Goal: Information Seeking & Learning: Compare options

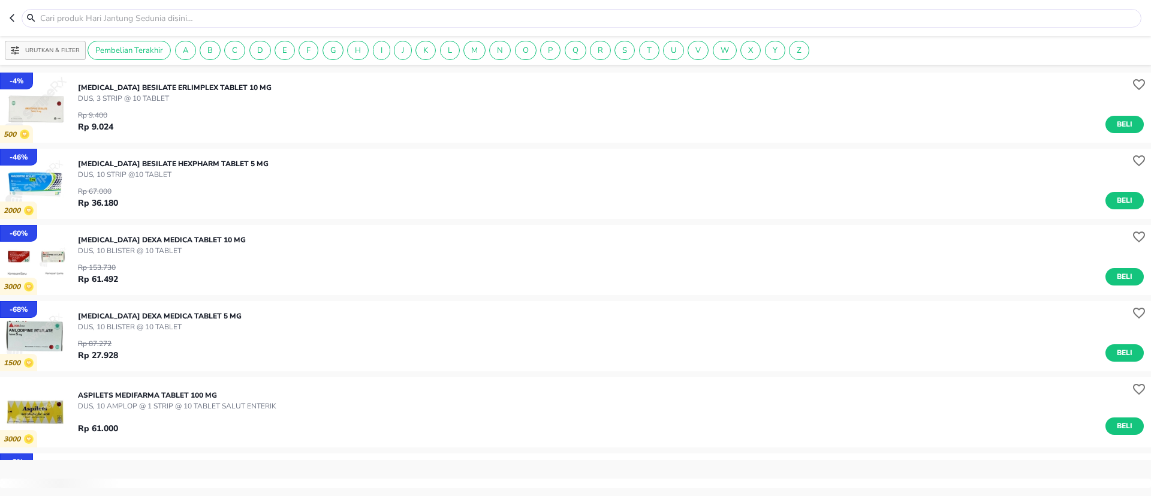
click at [64, 52] on p "Urutkan & Filter" at bounding box center [52, 50] width 55 height 9
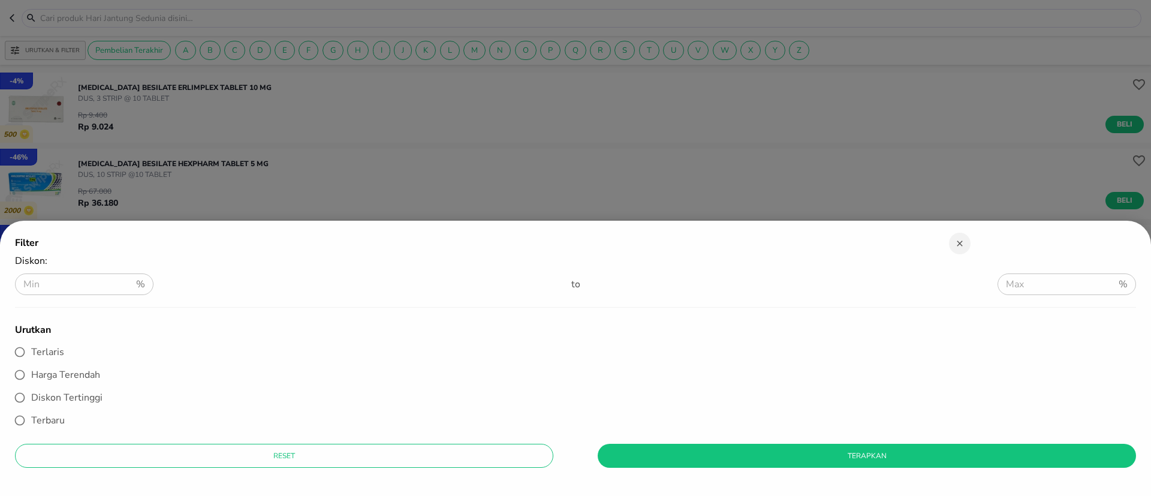
click at [82, 396] on span "Diskon Tertinggi" at bounding box center [66, 397] width 71 height 13
click at [31, 396] on input "Diskon Tertinggi" at bounding box center [19, 397] width 23 height 23
radio input "true"
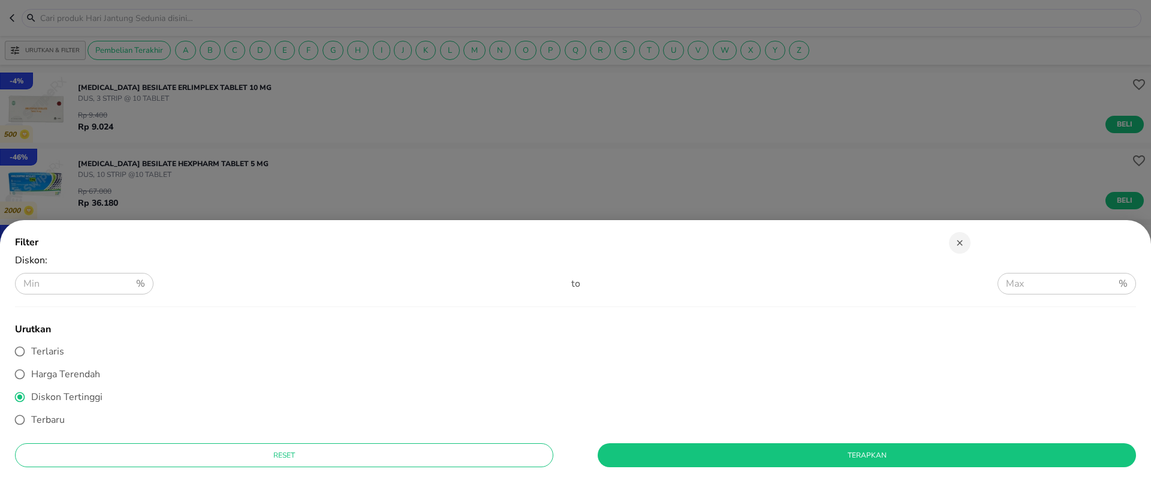
click at [650, 461] on button "Terapkan" at bounding box center [867, 455] width 539 height 24
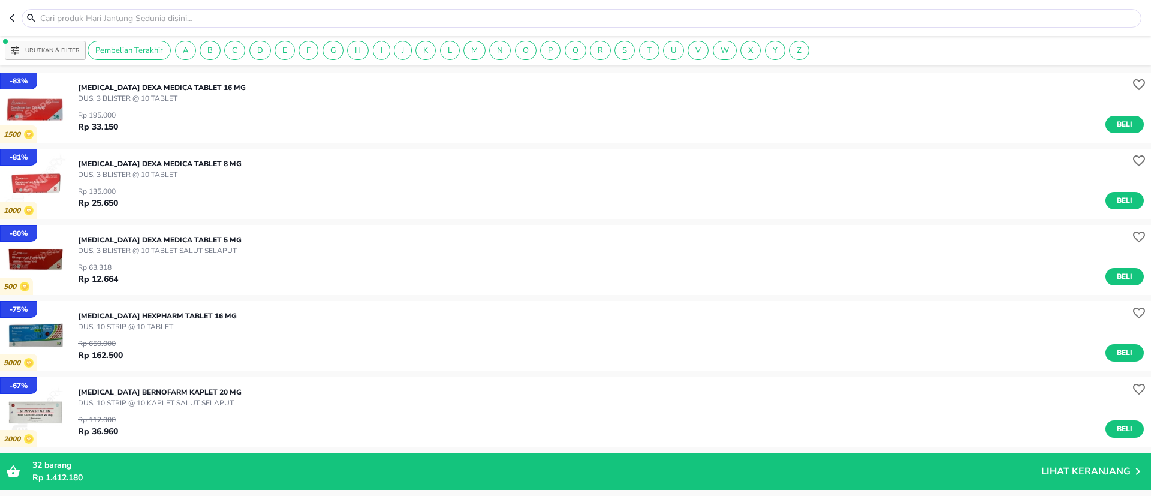
click at [64, 52] on p "Urutkan & Filter" at bounding box center [52, 50] width 55 height 9
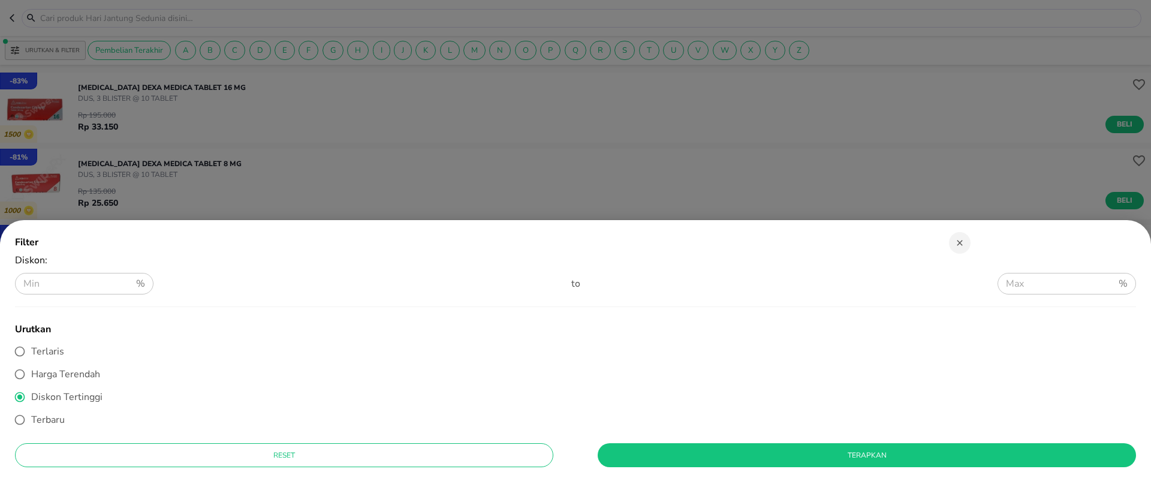
click at [50, 351] on span "Terlaris" at bounding box center [47, 351] width 33 height 13
click at [31, 351] on input "Terlaris" at bounding box center [19, 351] width 23 height 23
radio input "true"
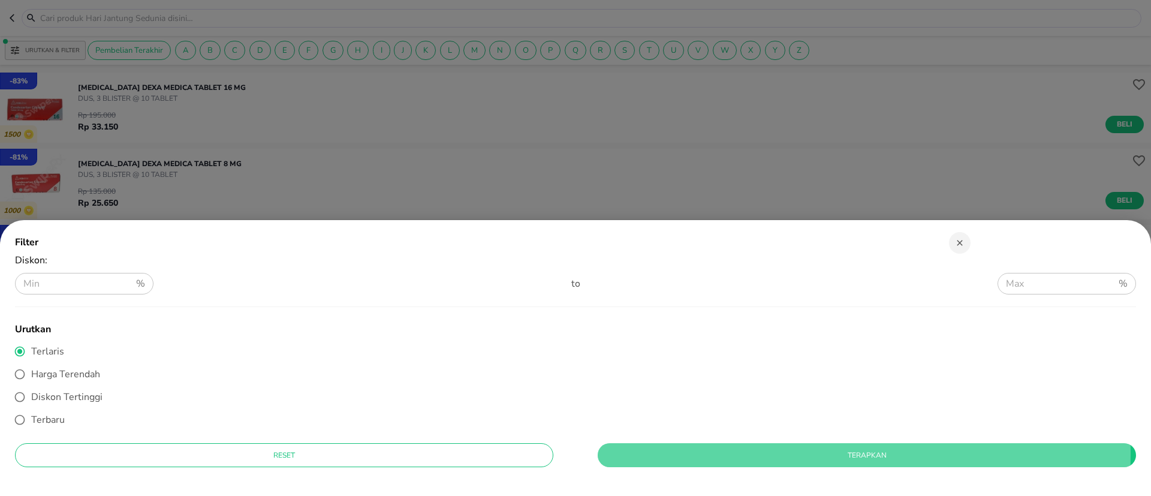
click at [687, 453] on span "Terapkan" at bounding box center [866, 455] width 519 height 13
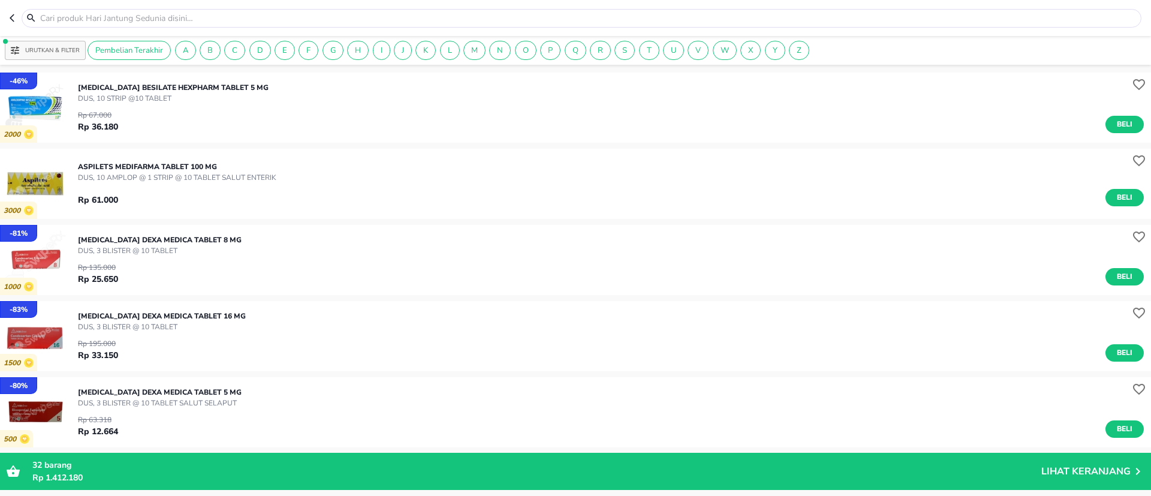
click at [57, 53] on p "Urutkan & Filter" at bounding box center [52, 50] width 55 height 9
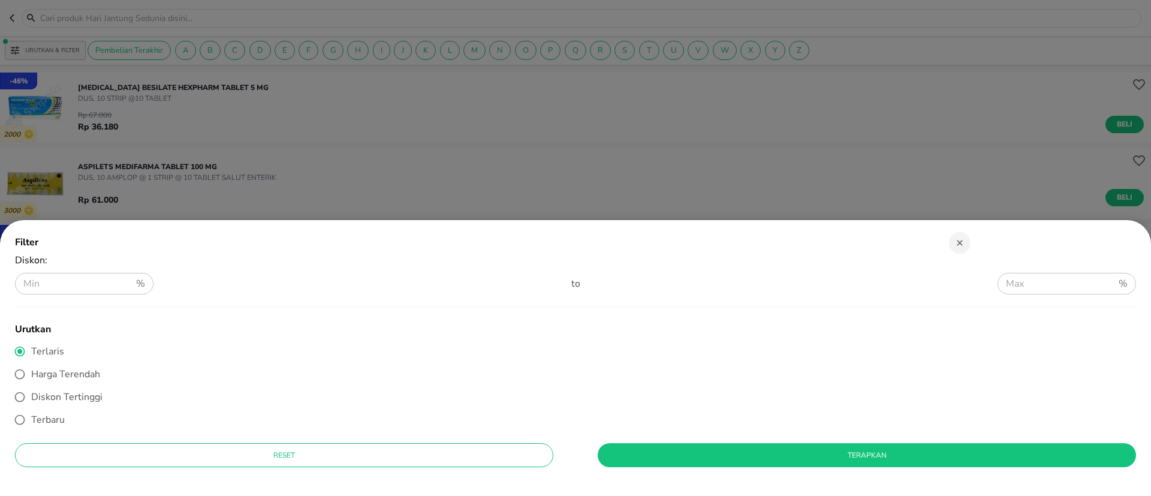
click at [64, 398] on span "Diskon Tertinggi" at bounding box center [66, 396] width 71 height 13
click at [31, 398] on input "Diskon Tertinggi" at bounding box center [19, 397] width 23 height 23
radio input "true"
click at [684, 470] on div "Reset Terapkan" at bounding box center [575, 467] width 1121 height 48
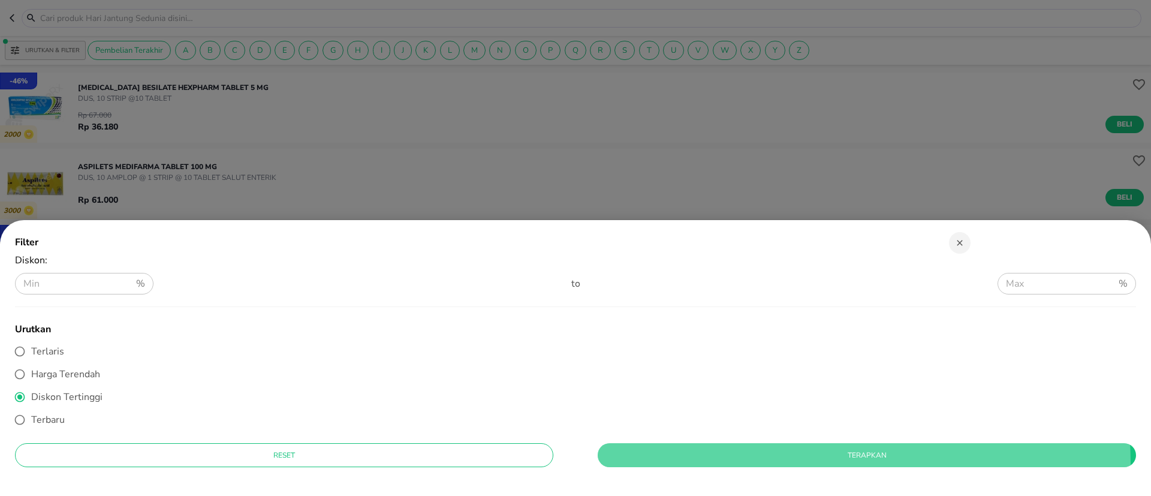
click at [685, 465] on button "Terapkan" at bounding box center [867, 455] width 539 height 24
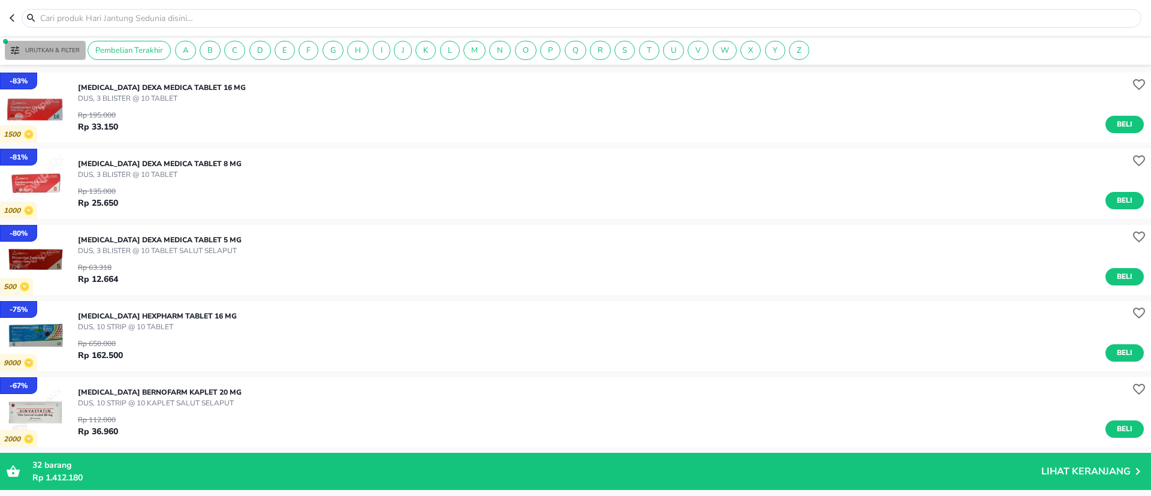
click at [62, 46] on p "Urutkan & Filter" at bounding box center [52, 50] width 55 height 9
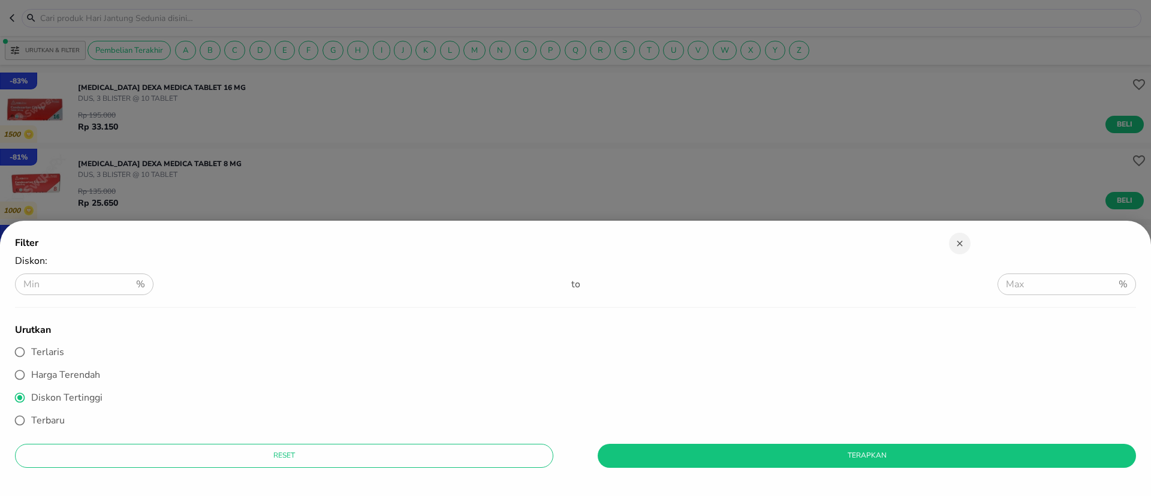
click at [52, 347] on span "Terlaris" at bounding box center [47, 351] width 33 height 13
click at [31, 347] on input "Terlaris" at bounding box center [19, 352] width 23 height 23
radio input "true"
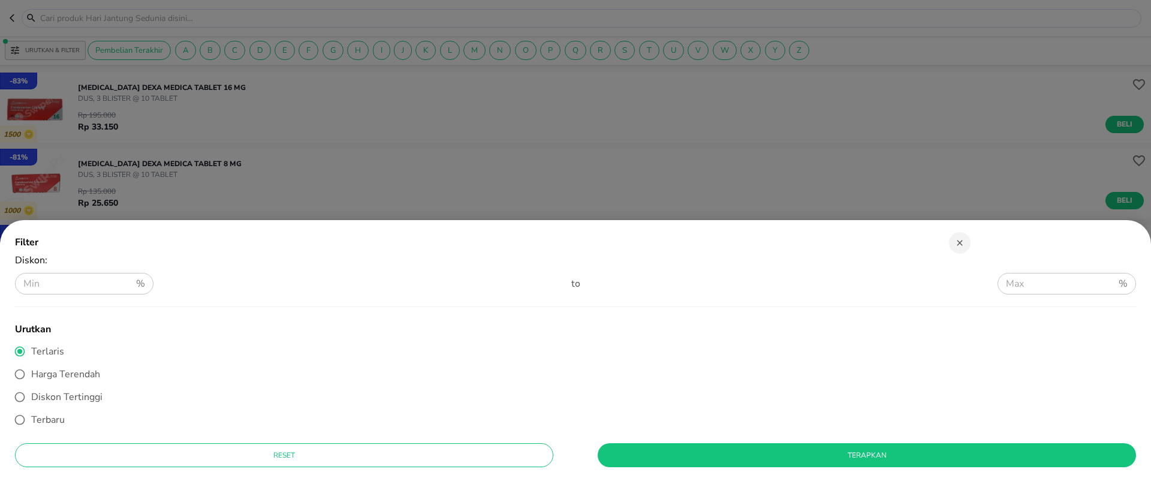
click at [702, 455] on span "Terapkan" at bounding box center [866, 455] width 519 height 13
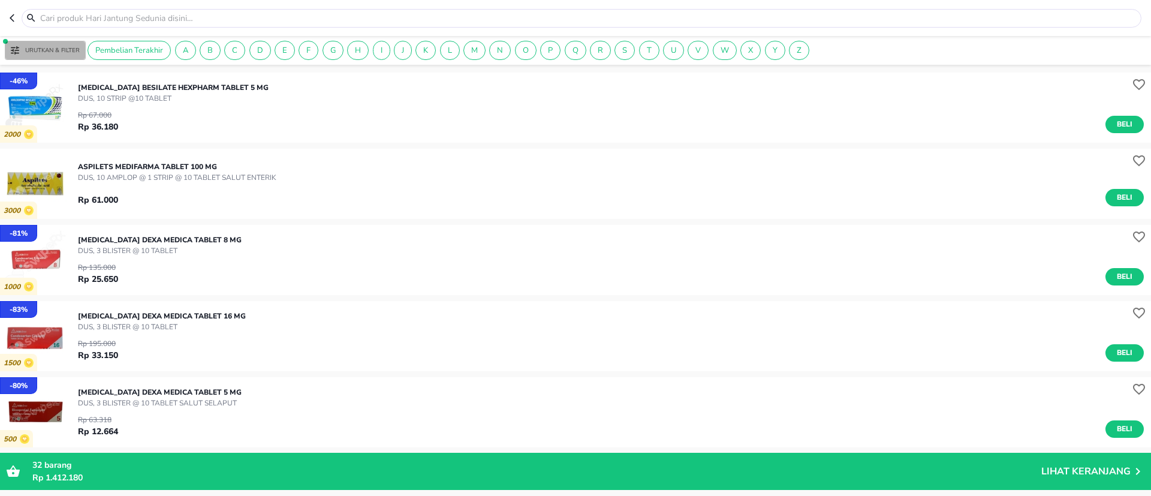
click at [50, 51] on p "Urutkan & Filter" at bounding box center [52, 50] width 55 height 9
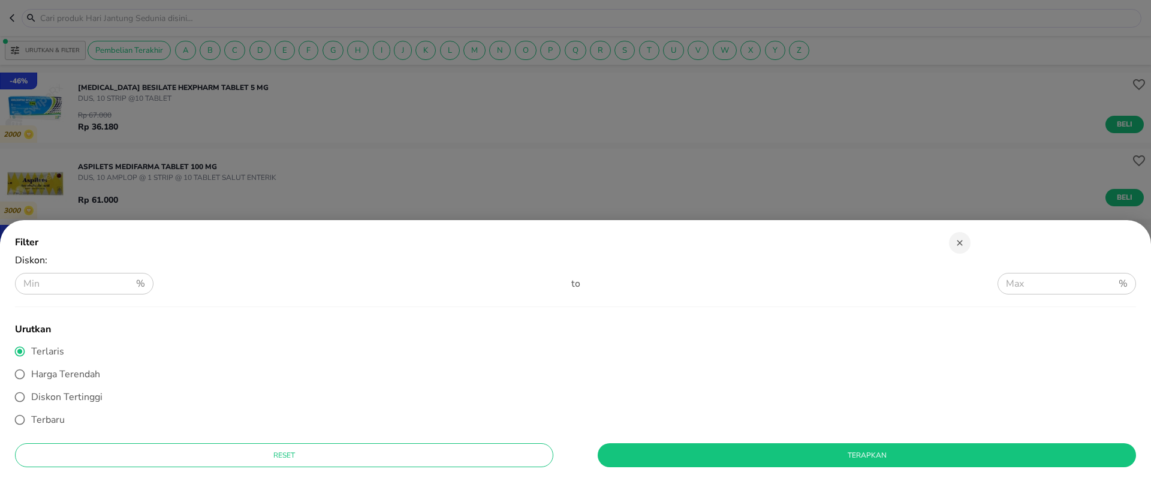
click at [76, 98] on div at bounding box center [575, 248] width 1151 height 496
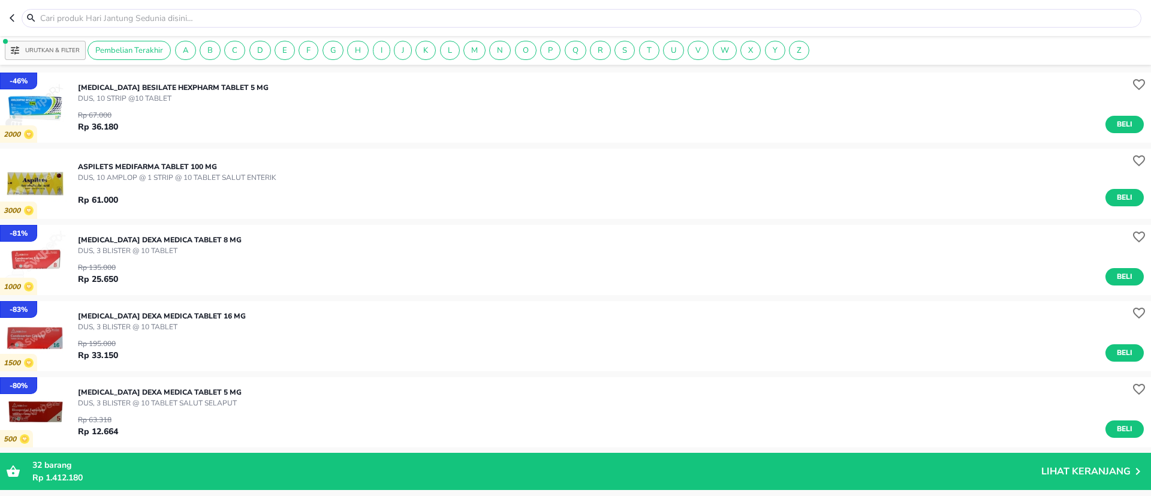
click at [37, 110] on img "button" at bounding box center [35, 108] width 70 height 70
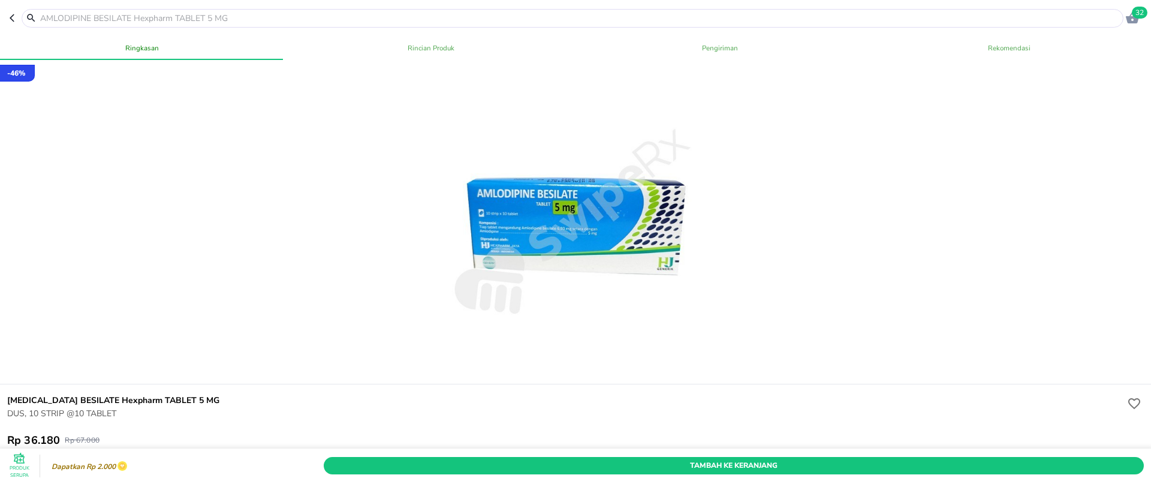
click at [15, 20] on icon "button" at bounding box center [15, 18] width 10 height 10
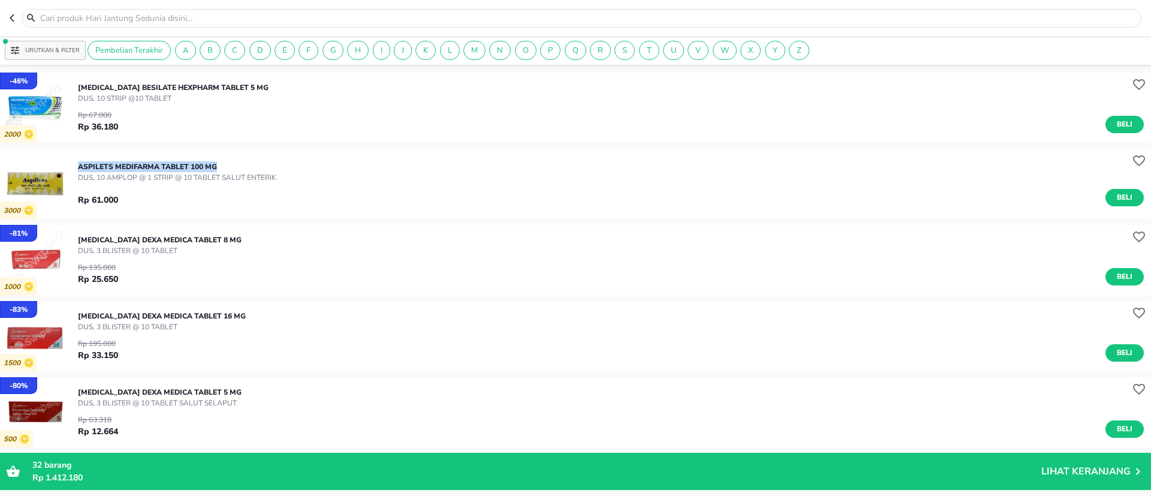
drag, startPoint x: 78, startPoint y: 167, endPoint x: 216, endPoint y: 161, distance: 138.7
click at [216, 161] on p "ASPILETS Medifarma TABLET 100 MG" at bounding box center [177, 166] width 198 height 11
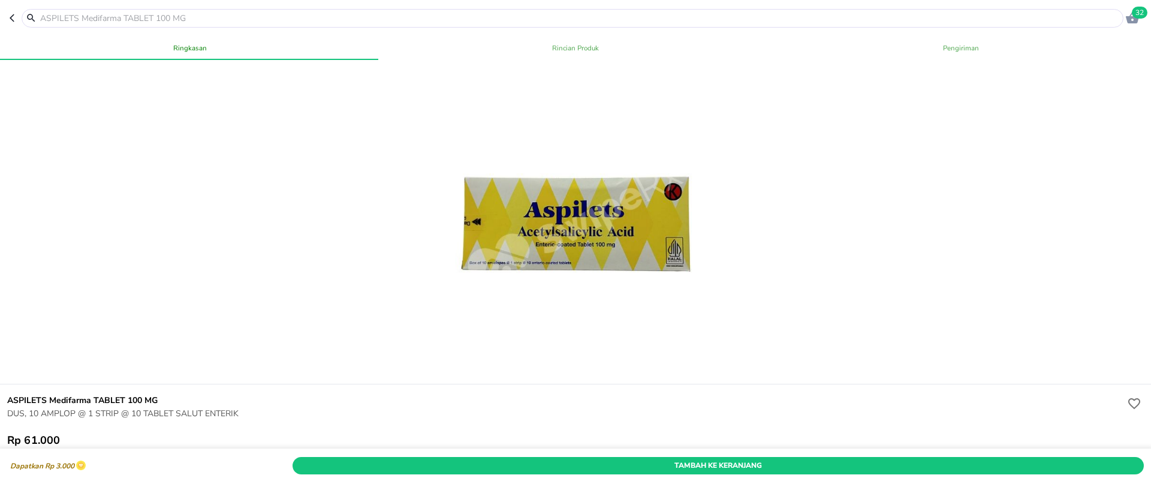
click at [52, 405] on h6 "ASPILETS Medifarma TABLET 100 MG" at bounding box center [566, 400] width 1118 height 13
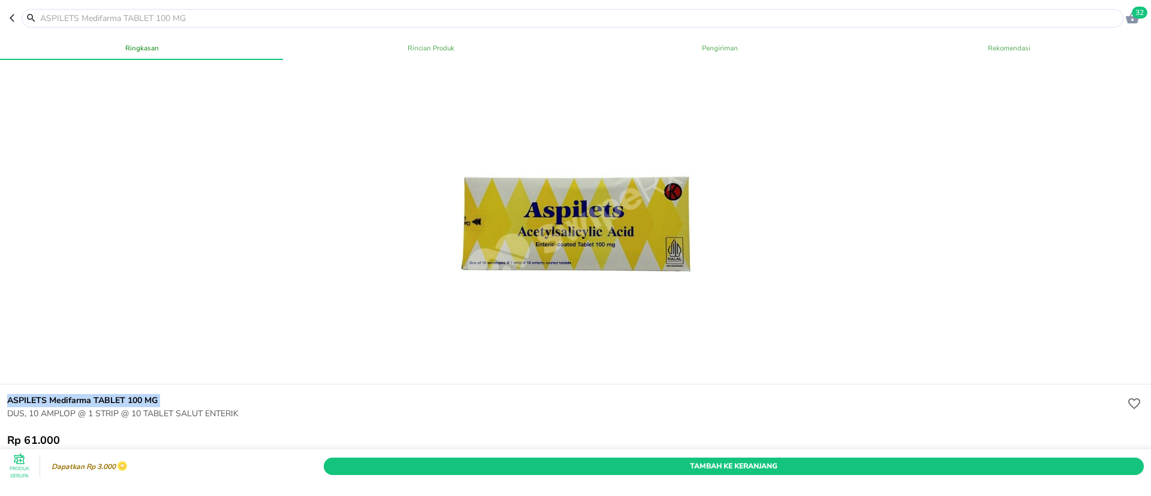
copy h6 "ASPILETS Medifarma TABLET 100 MG"
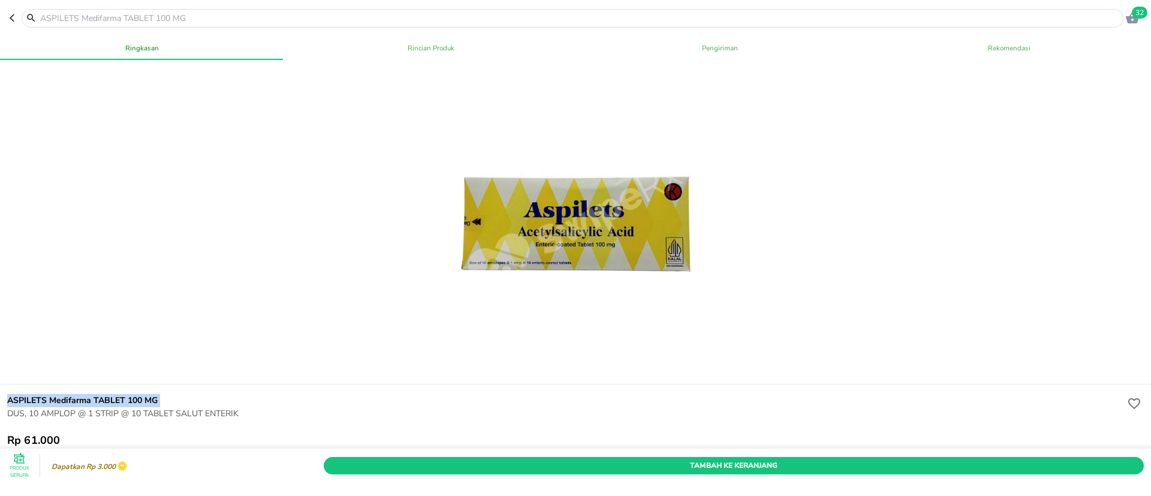
click at [12, 16] on icon "button" at bounding box center [12, 18] width 5 height 8
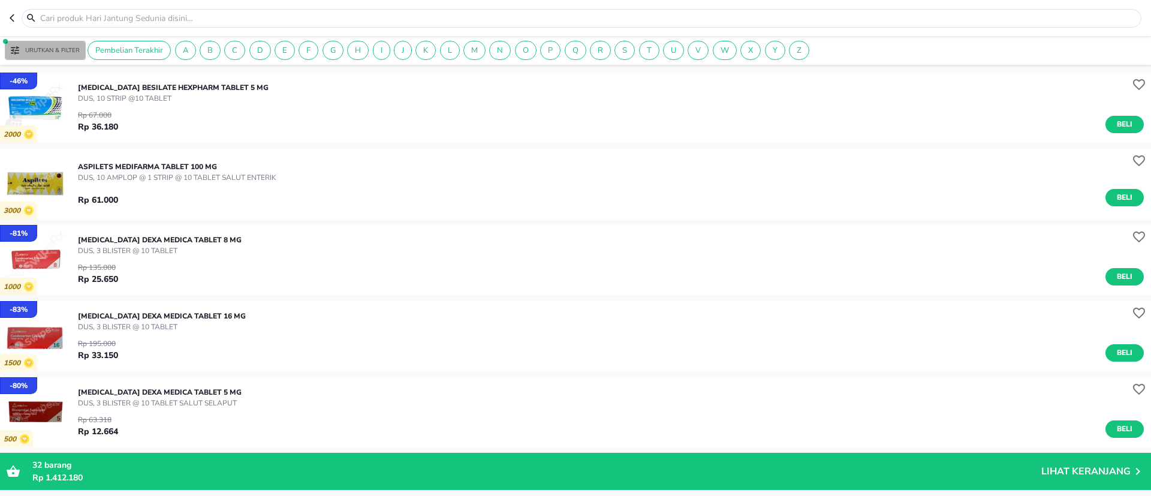
click at [40, 55] on span "Urutkan & Filter" at bounding box center [45, 50] width 69 height 11
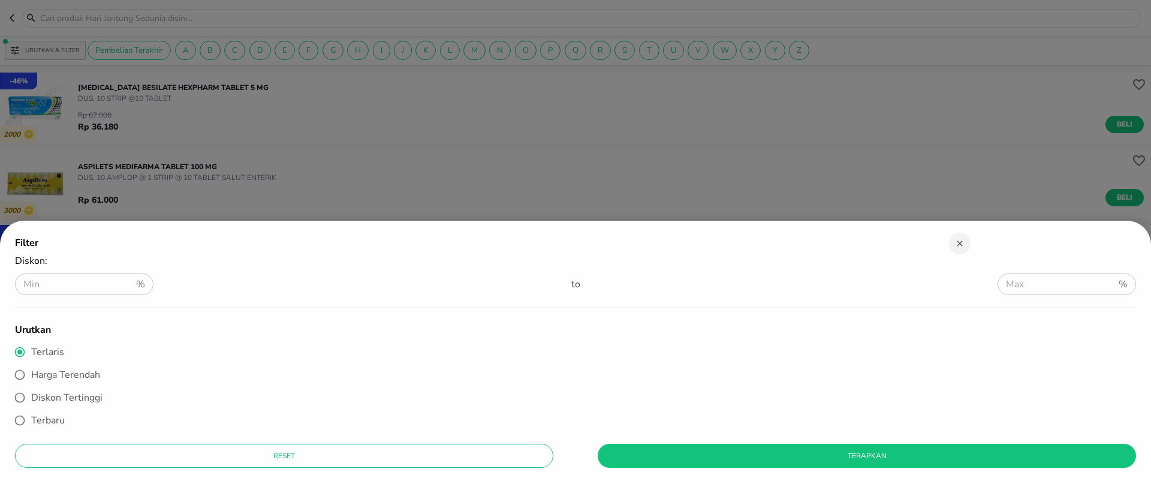
click at [89, 94] on div at bounding box center [575, 248] width 1151 height 496
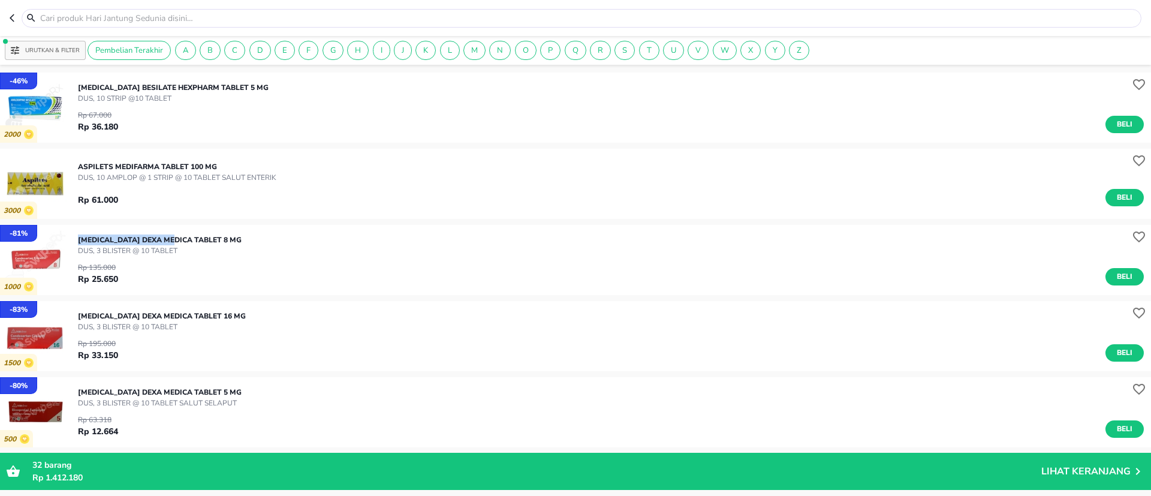
drag, startPoint x: 77, startPoint y: 238, endPoint x: 173, endPoint y: 242, distance: 96.0
click at [173, 242] on div "- 81 % 1000 CANDESARTAN CILEXETIL Dexa Medica TABLET 8 MG DUS, 3 BLISTER @ 10 T…" at bounding box center [575, 260] width 1151 height 70
copy p "CANDESARTAN CILEXETIL"
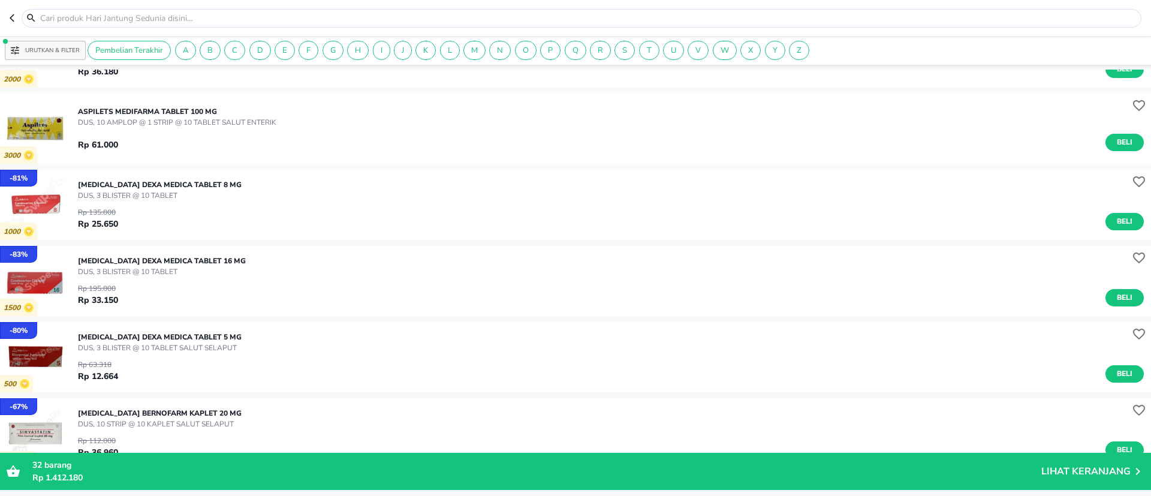
scroll to position [180, 0]
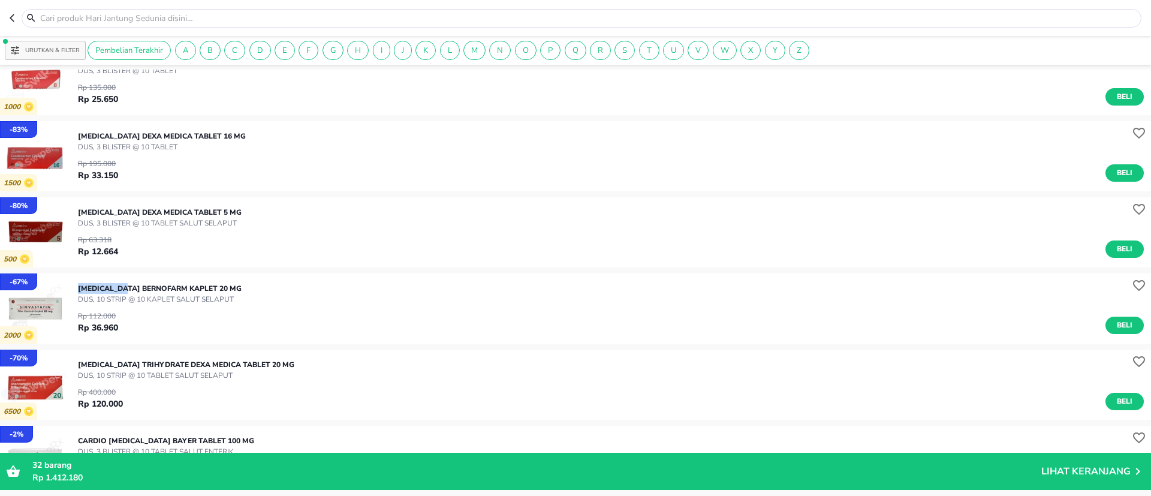
drag, startPoint x: 80, startPoint y: 284, endPoint x: 125, endPoint y: 287, distance: 45.0
click at [125, 287] on p "SIMVASTATIN Bernofarm KAPLET 20 MG" at bounding box center [160, 288] width 164 height 11
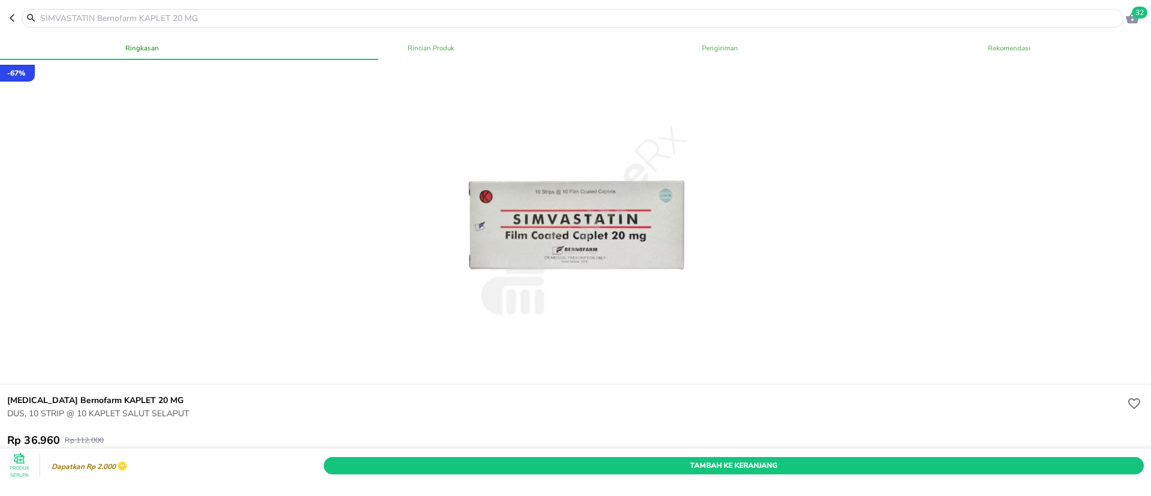
scroll to position [90, 0]
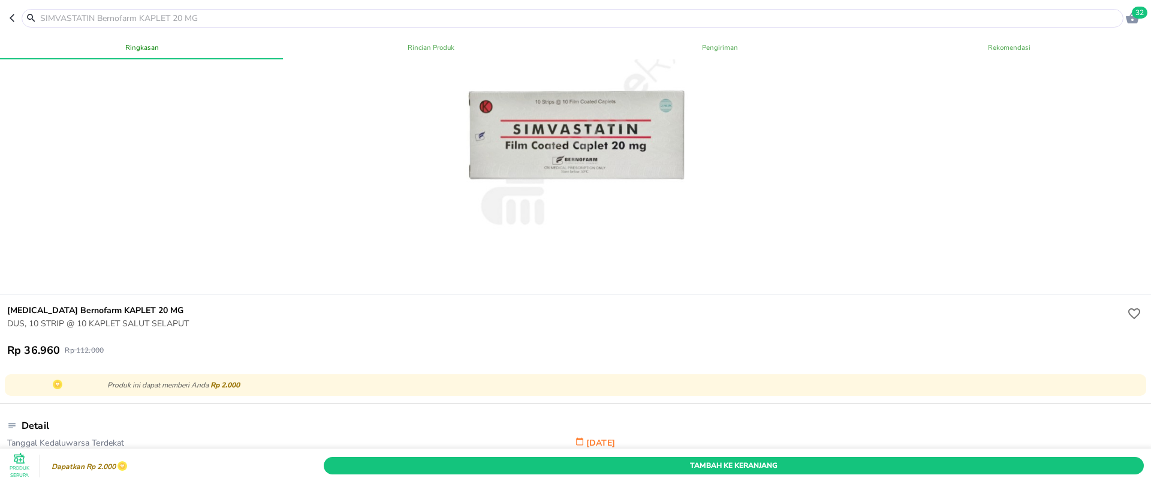
click at [70, 311] on h6 "SIMVASTATIN Bernofarm KAPLET 20 MG" at bounding box center [566, 310] width 1118 height 13
copy h6 "SIMVASTATIN Bernofarm KAPLET 20 MG"
click at [15, 12] on button "button" at bounding box center [16, 18] width 12 height 19
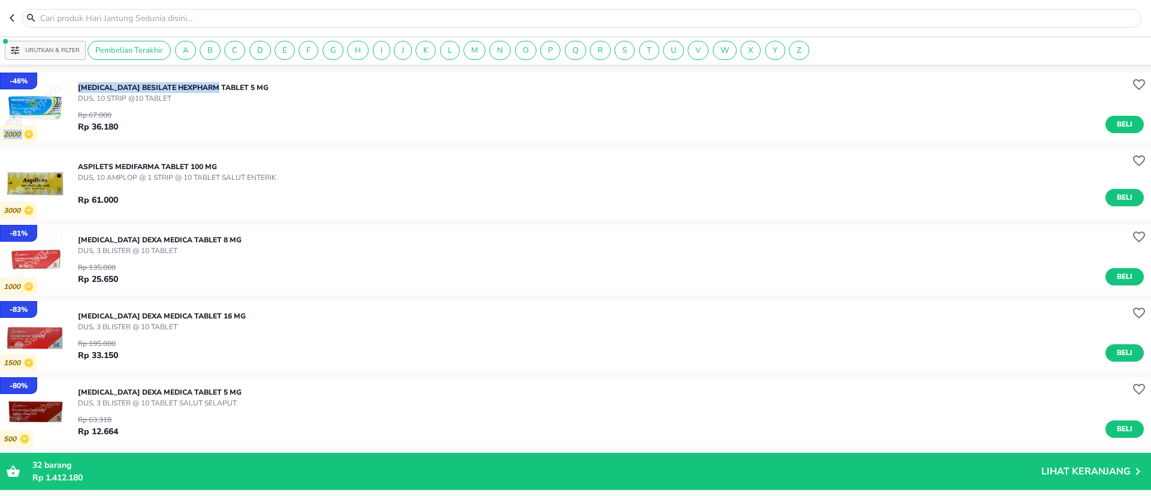
drag, startPoint x: 74, startPoint y: 87, endPoint x: 222, endPoint y: 92, distance: 148.2
click at [222, 92] on div "- 46 % 2000 AMLODIPINE BESILATE Hexpharm TABLET 5 MG DUS, 10 STRIP @10 TABLET R…" at bounding box center [575, 108] width 1151 height 70
click at [275, 84] on div "AMLODIPINE BESILATE Hexpharm TABLET 5 MG DUS, 10 STRIP @10 TABLET Rp 67.000 Rp …" at bounding box center [614, 107] width 1073 height 63
drag, startPoint x: 256, startPoint y: 84, endPoint x: 77, endPoint y: 85, distance: 179.3
click at [77, 85] on div "- 46 % 2000 AMLODIPINE BESILATE Hexpharm TABLET 5 MG DUS, 10 STRIP @10 TABLET R…" at bounding box center [575, 108] width 1151 height 70
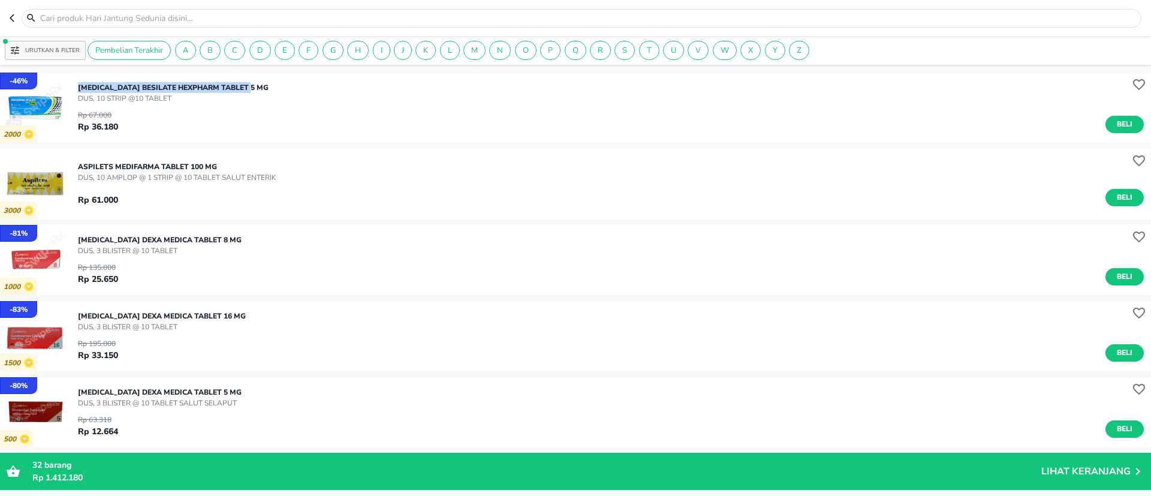
copy p "AMLODIPINE BESILATE Hexpharm TABLET 5 MG"
click at [45, 109] on img "button" at bounding box center [35, 108] width 70 height 70
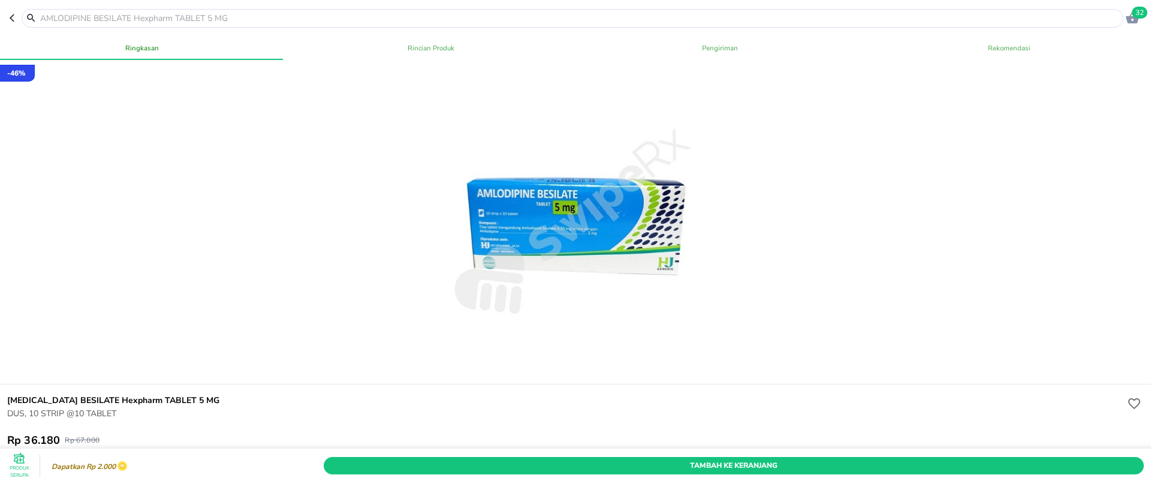
click at [20, 18] on button "button" at bounding box center [16, 18] width 12 height 19
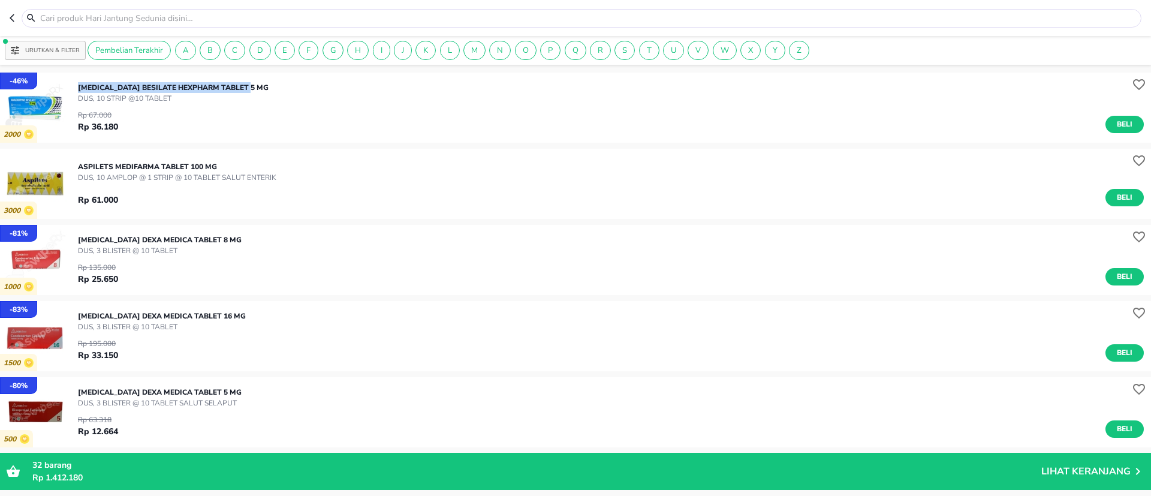
drag, startPoint x: 280, startPoint y: 242, endPoint x: 78, endPoint y: 233, distance: 202.3
click at [78, 233] on div "CANDESARTAN CILEXETIL Dexa Medica TABLET 8 MG DUS, 3 BLISTER @ 10 TABLET Rp 135…" at bounding box center [614, 259] width 1073 height 63
drag, startPoint x: 225, startPoint y: 166, endPoint x: 80, endPoint y: 162, distance: 145.2
click at [80, 162] on p "ASPILETS Medifarma TABLET 100 MG" at bounding box center [177, 166] width 198 height 11
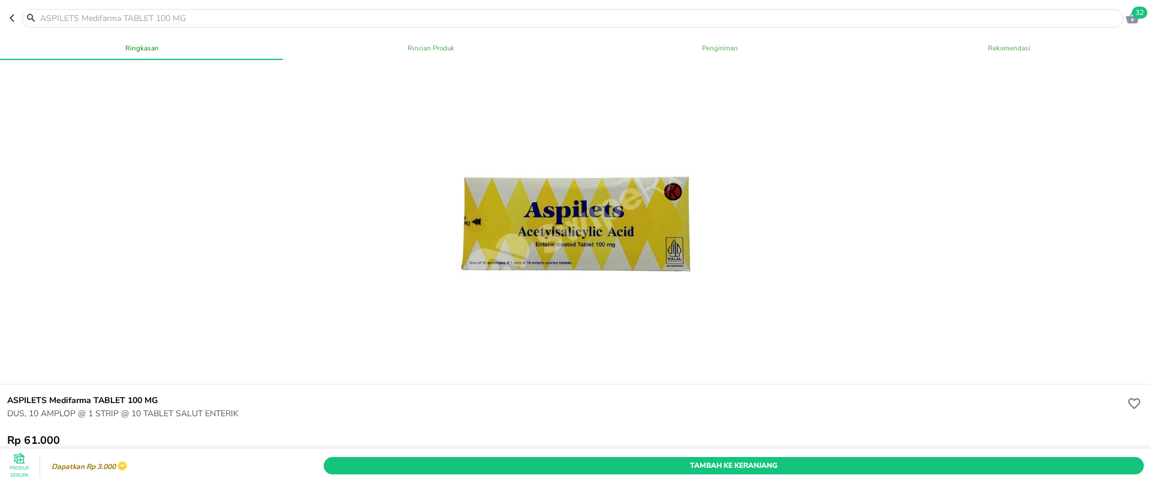
click at [6, 20] on header "32" at bounding box center [575, 18] width 1151 height 36
click at [13, 17] on icon "button" at bounding box center [15, 18] width 10 height 10
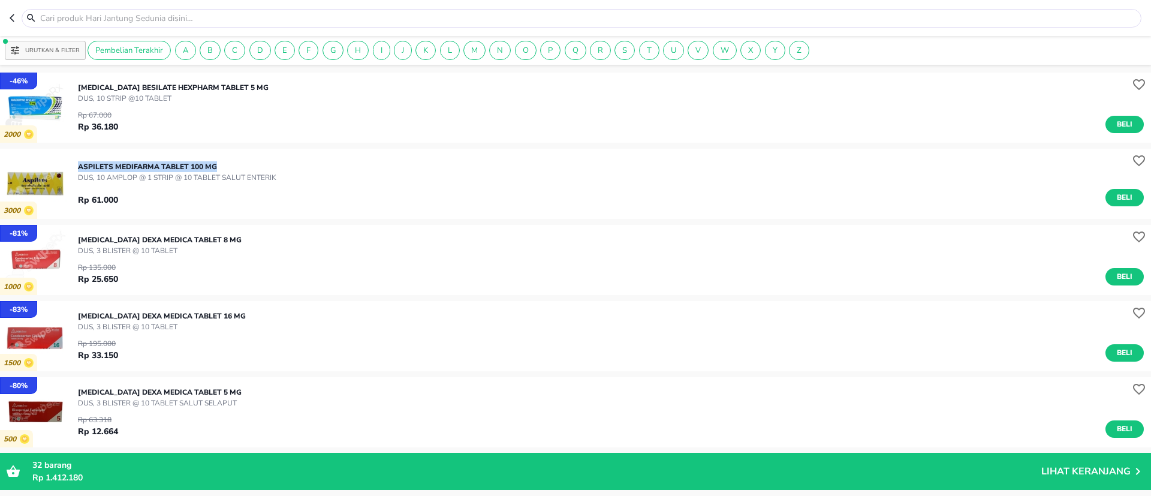
drag, startPoint x: 226, startPoint y: 162, endPoint x: 76, endPoint y: 163, distance: 149.9
click at [76, 163] on div "3000 ASPILETS Medifarma TABLET 100 MG DUS, 10 AMPLOP @ 1 STRIP @ 10 TABLET SALU…" at bounding box center [575, 184] width 1151 height 70
copy p "ASPILETS Medifarma TABLET 100 MG"
click at [37, 179] on img "button" at bounding box center [35, 184] width 70 height 70
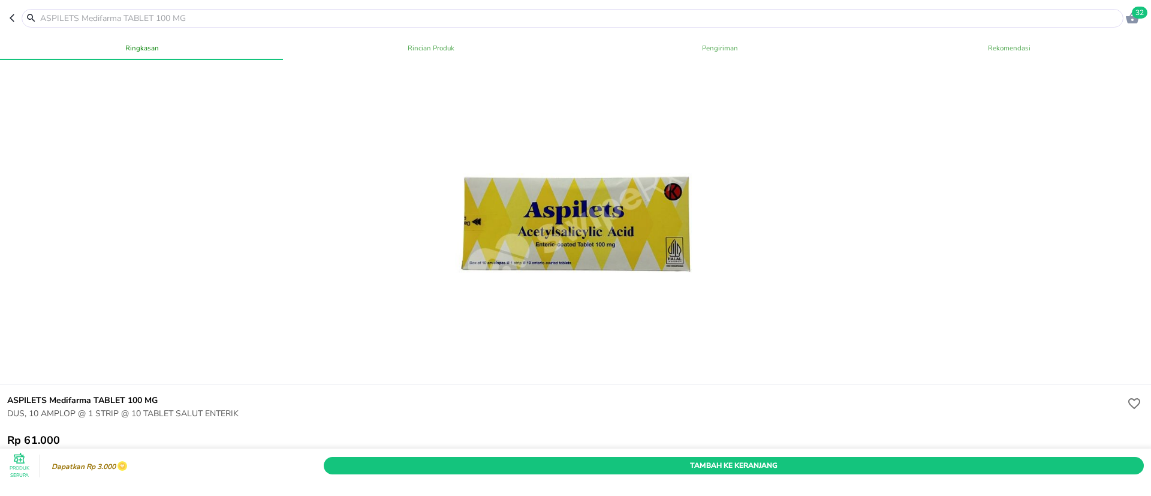
click at [14, 20] on icon "button" at bounding box center [15, 18] width 10 height 10
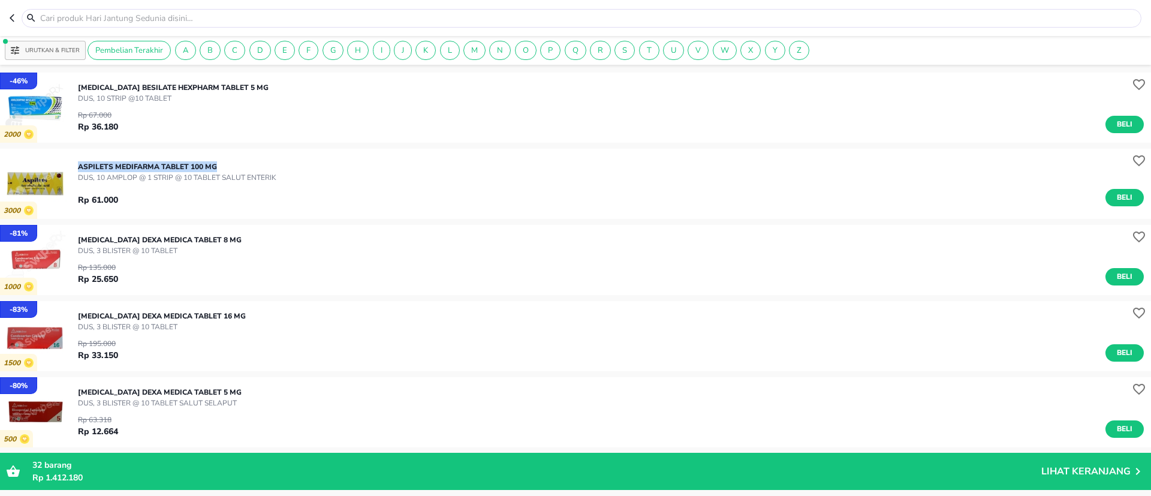
drag, startPoint x: 279, startPoint y: 240, endPoint x: 77, endPoint y: 243, distance: 202.1
click at [77, 243] on div "- 81 % 1000 CANDESARTAN CILEXETIL Dexa Medica TABLET 8 MG DUS, 3 BLISTER @ 10 T…" at bounding box center [575, 260] width 1151 height 70
copy p "CANDESARTAN CILEXETIL Dexa Medica TABLET 8 MG"
drag, startPoint x: 288, startPoint y: 317, endPoint x: 80, endPoint y: 319, distance: 207.5
click at [80, 319] on div "CANDESARTAN CILEXETIL Dexa Medica TABLET 16 MG DUS, 3 BLISTER @ 10 TABLET Rp 19…" at bounding box center [614, 336] width 1073 height 63
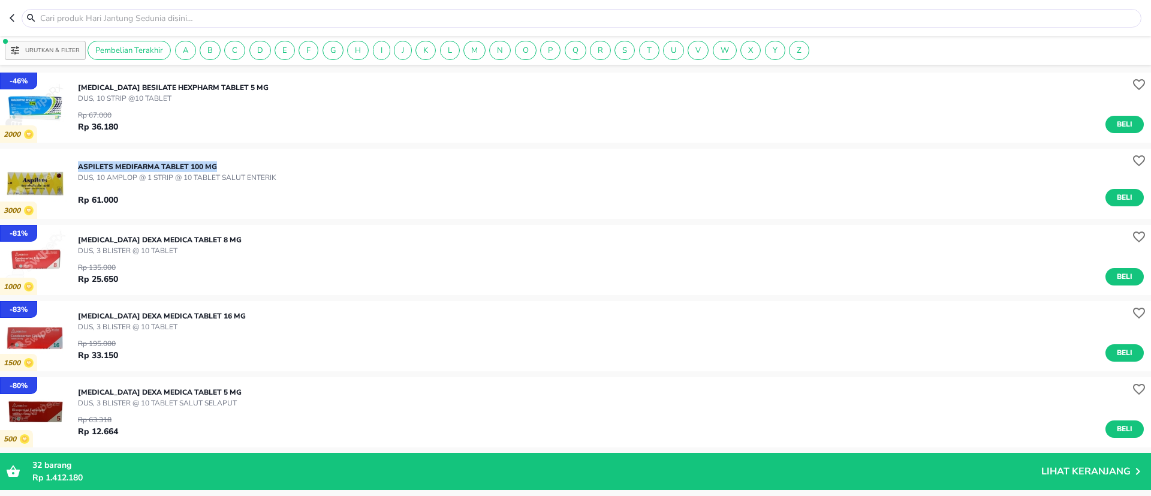
copy p "CANDESARTAN CILEXETIL Dexa Medica TABLET 16 MG"
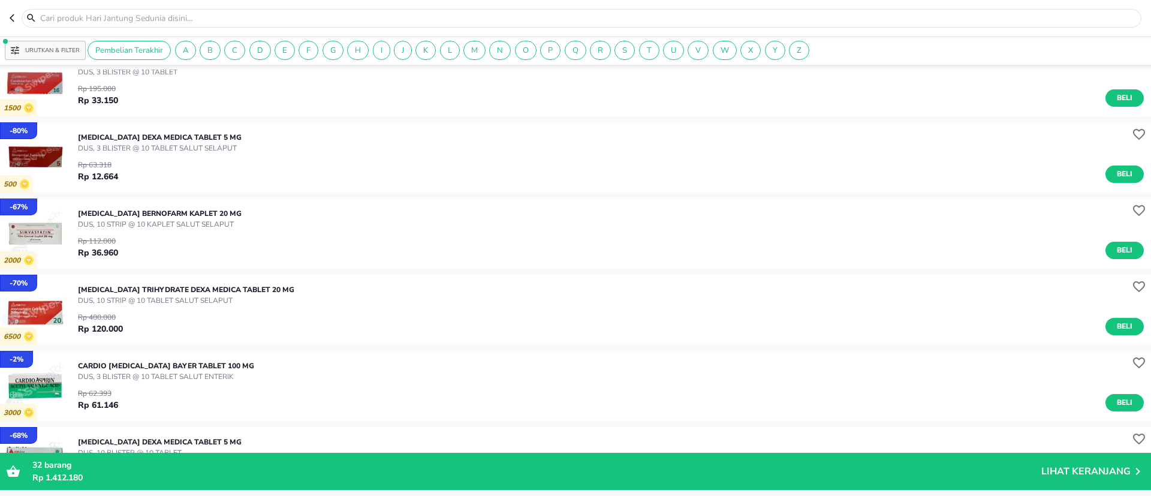
scroll to position [270, 0]
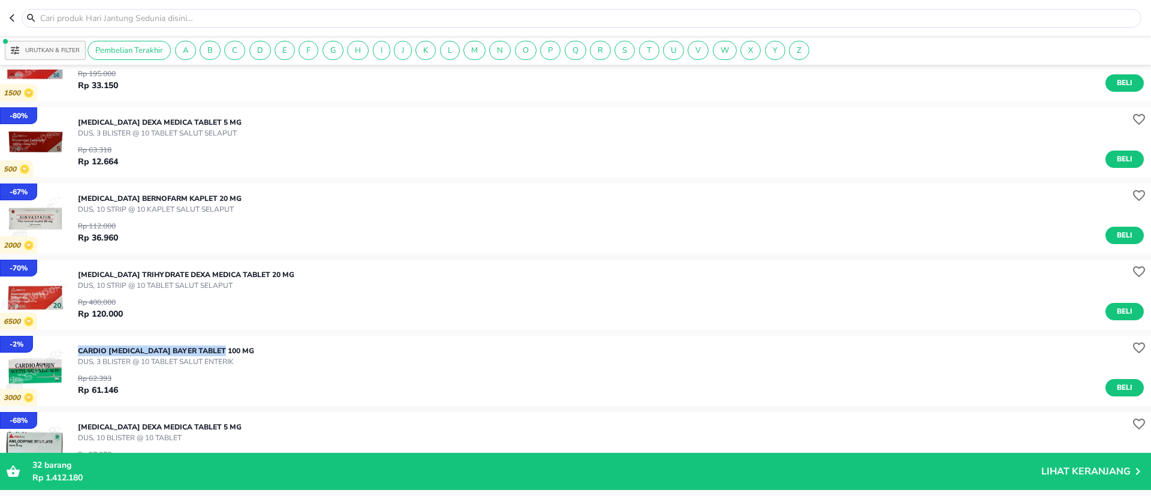
drag, startPoint x: 226, startPoint y: 345, endPoint x: 77, endPoint y: 342, distance: 148.7
click at [77, 342] on div "- 2 % 3000 CARDIO ASPIRIN Bayer TABLET 100 MG DUS, 3 BLISTER @ 10 TABLET SALUT …" at bounding box center [575, 371] width 1151 height 70
copy p "CARDIO ASPIRIN Bayer TABLET 100 MG"
click at [26, 374] on img "button" at bounding box center [35, 371] width 70 height 70
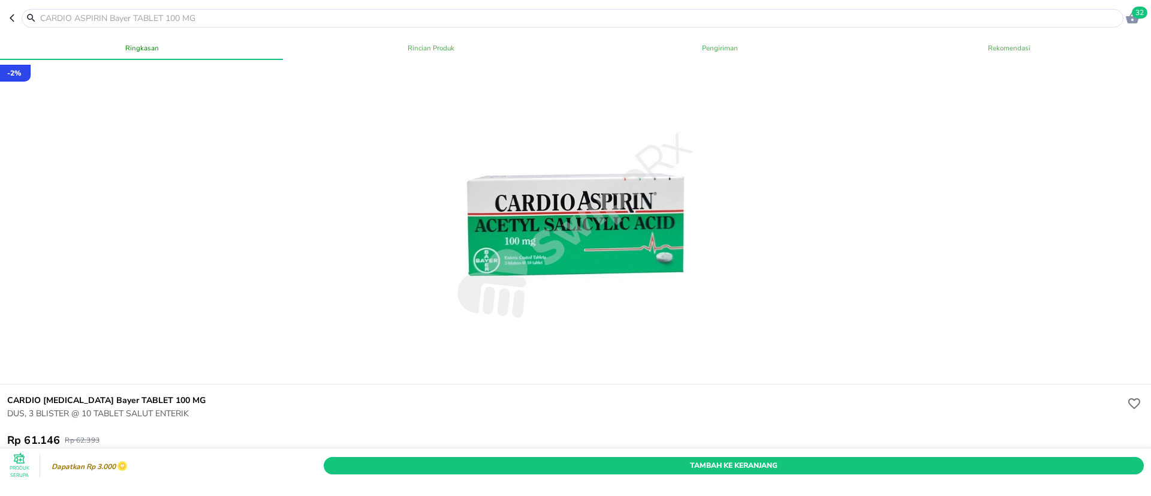
click at [9, 19] on header "32" at bounding box center [575, 18] width 1151 height 36
click at [11, 14] on icon "button" at bounding box center [15, 18] width 10 height 10
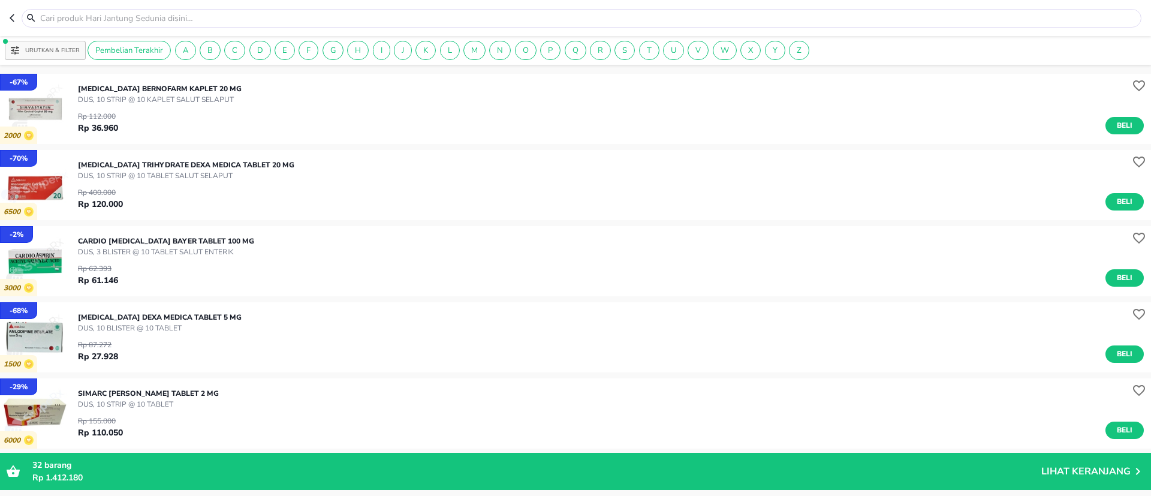
scroll to position [450, 0]
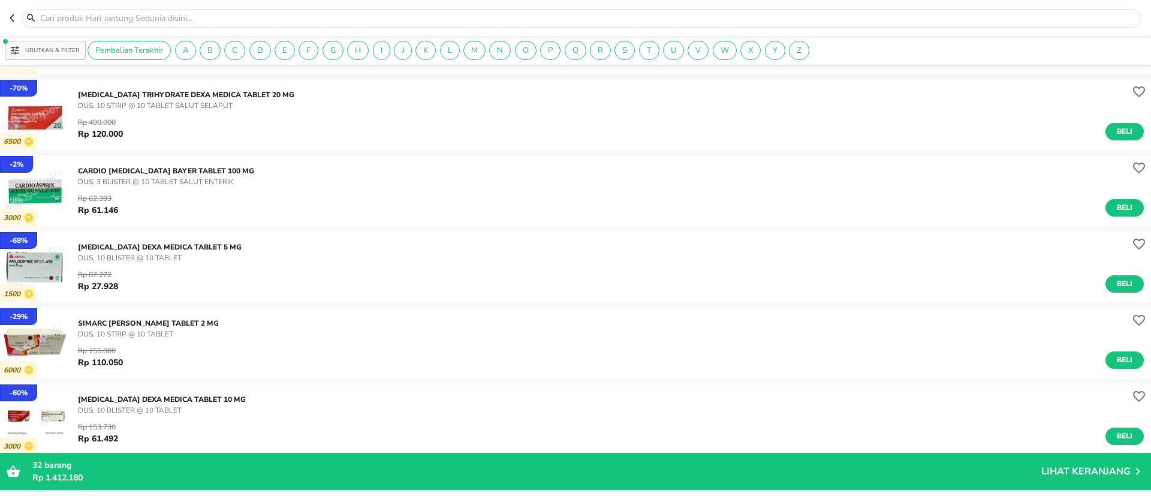
drag, startPoint x: 239, startPoint y: 321, endPoint x: 79, endPoint y: 324, distance: 160.7
click at [79, 324] on div "SIMARC Pratapa Nirmala TABLET 2 MG DUS, 10 STRIP @ 10 TABLET Rp 155.000 Rp 110.…" at bounding box center [614, 343] width 1073 height 63
copy p "SIMARC Pratapa Nirmala TABLET 2 MG"
click at [37, 340] on img "button" at bounding box center [35, 343] width 70 height 70
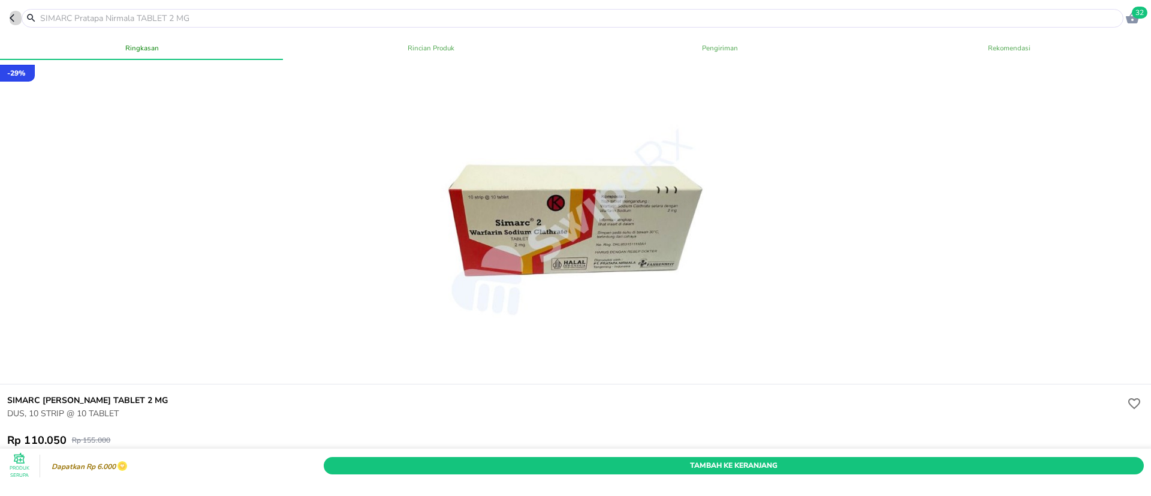
click at [17, 14] on icon "button" at bounding box center [15, 18] width 10 height 10
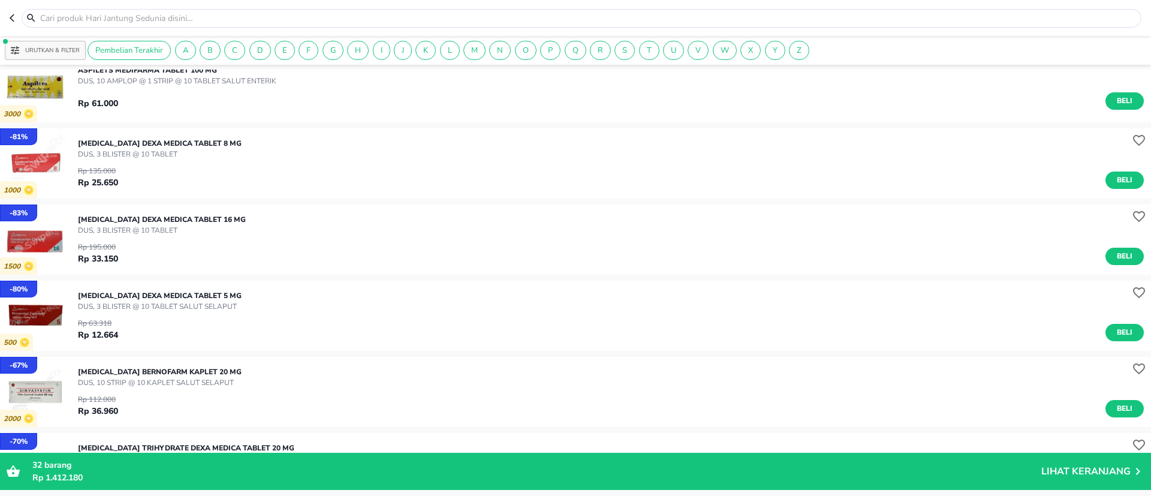
scroll to position [90, 0]
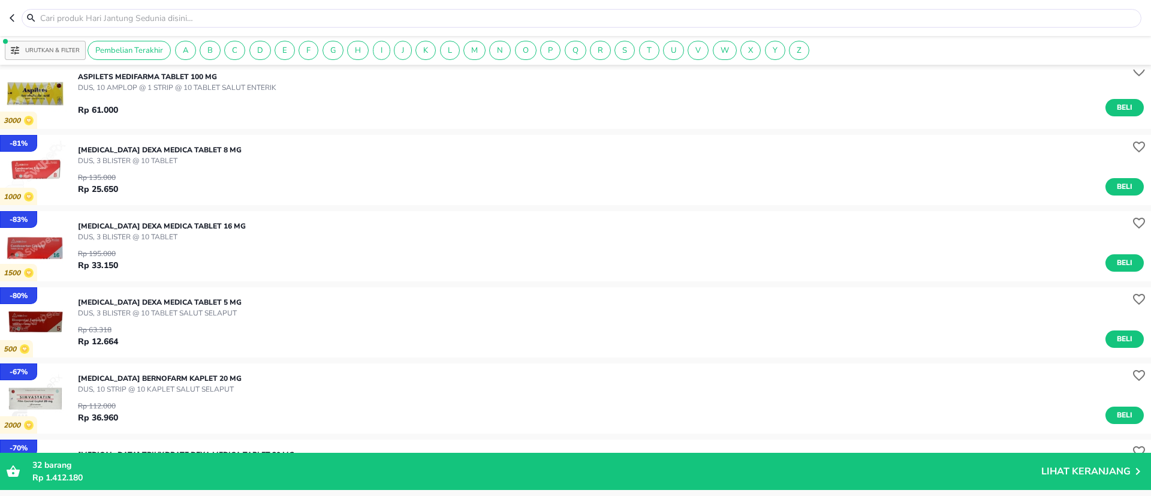
drag, startPoint x: 275, startPoint y: 303, endPoint x: 76, endPoint y: 306, distance: 198.5
click at [76, 306] on div "- 80 % 500 BISOPROLOL FUMARATE Dexa Medica TABLET 5 MG DUS, 3 BLISTER @ 10 TABL…" at bounding box center [575, 322] width 1151 height 70
copy p "BISOPROLOL FUMARATE Dexa Medica TABLET 5 MG"
click at [29, 321] on img "button" at bounding box center [35, 322] width 70 height 70
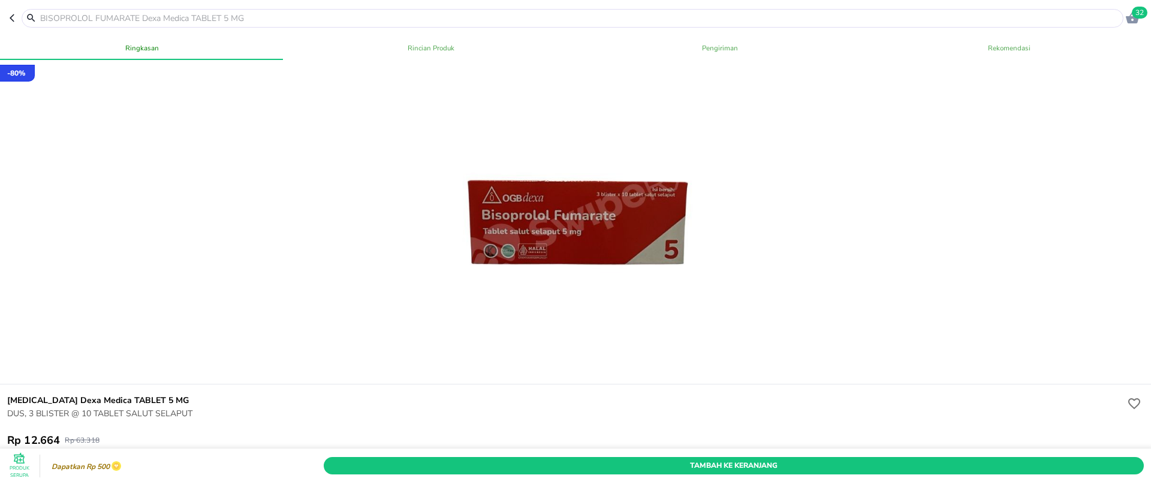
click at [18, 13] on icon "button" at bounding box center [15, 18] width 10 height 10
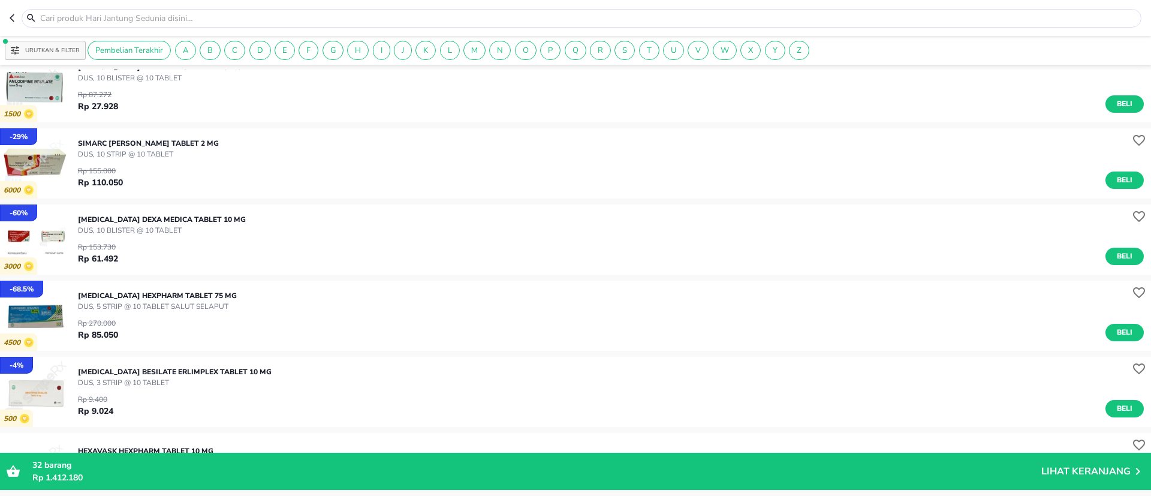
scroll to position [540, 0]
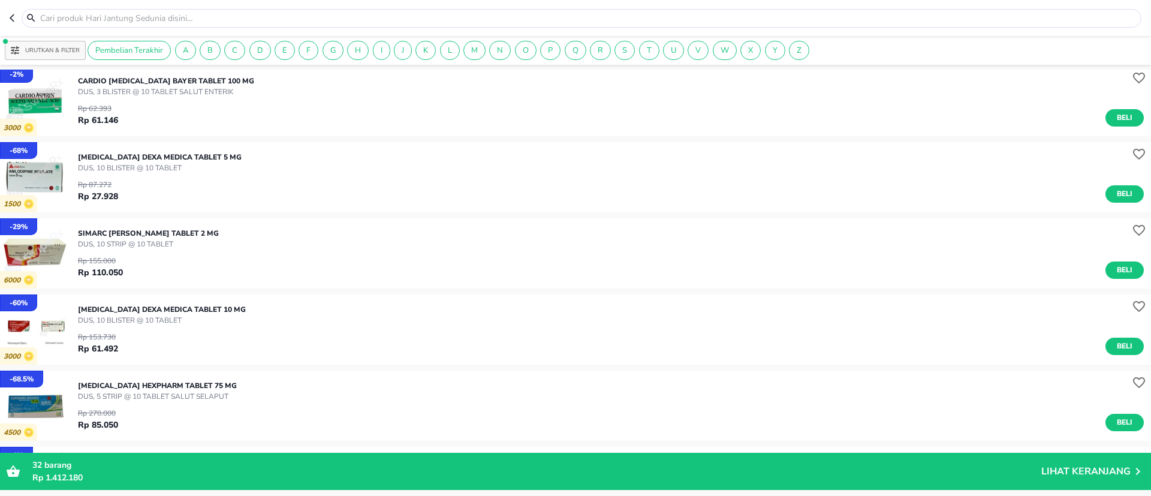
drag, startPoint x: 230, startPoint y: 236, endPoint x: 79, endPoint y: 231, distance: 151.2
click at [79, 231] on div "SIMARC Pratapa Nirmala TABLET 2 MG DUS, 10 STRIP @ 10 TABLET Rp 155.000 Rp 110.…" at bounding box center [614, 253] width 1073 height 63
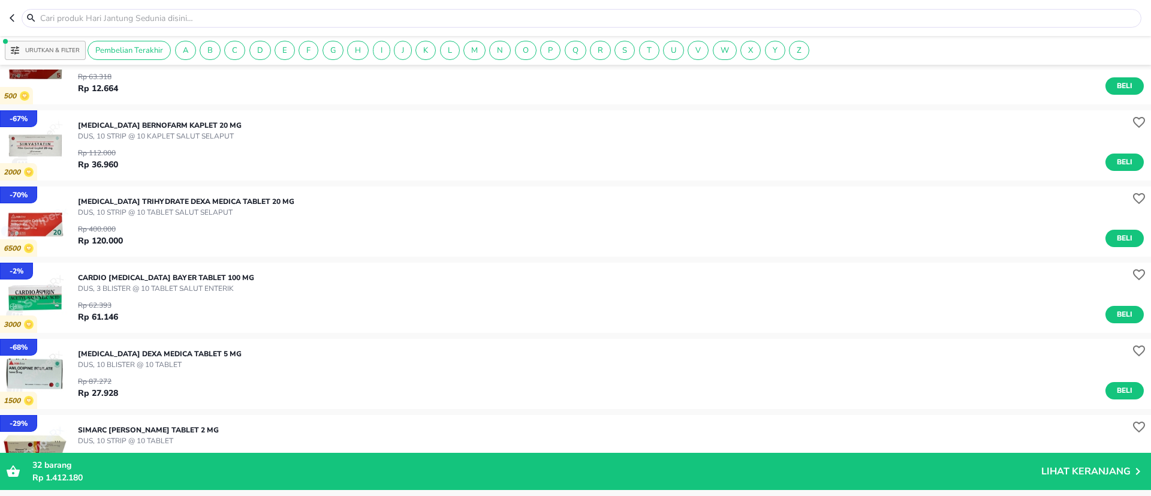
scroll to position [360, 0]
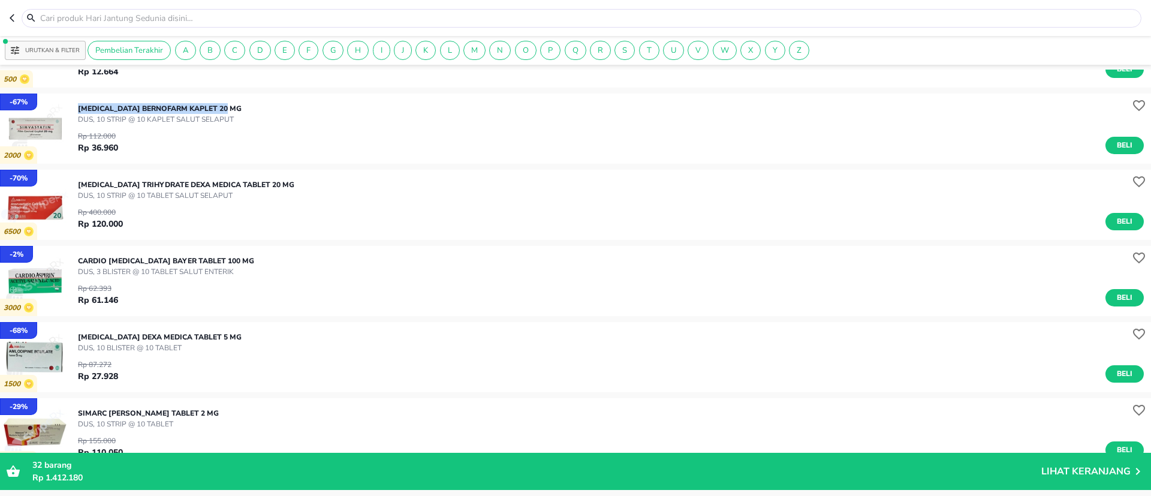
drag, startPoint x: 234, startPoint y: 107, endPoint x: 77, endPoint y: 103, distance: 157.2
click at [77, 103] on div "- 67 % 2000 SIMVASTATIN Bernofarm KAPLET 20 MG DUS, 10 STRIP @ 10 KAPLET SALUT …" at bounding box center [575, 129] width 1151 height 70
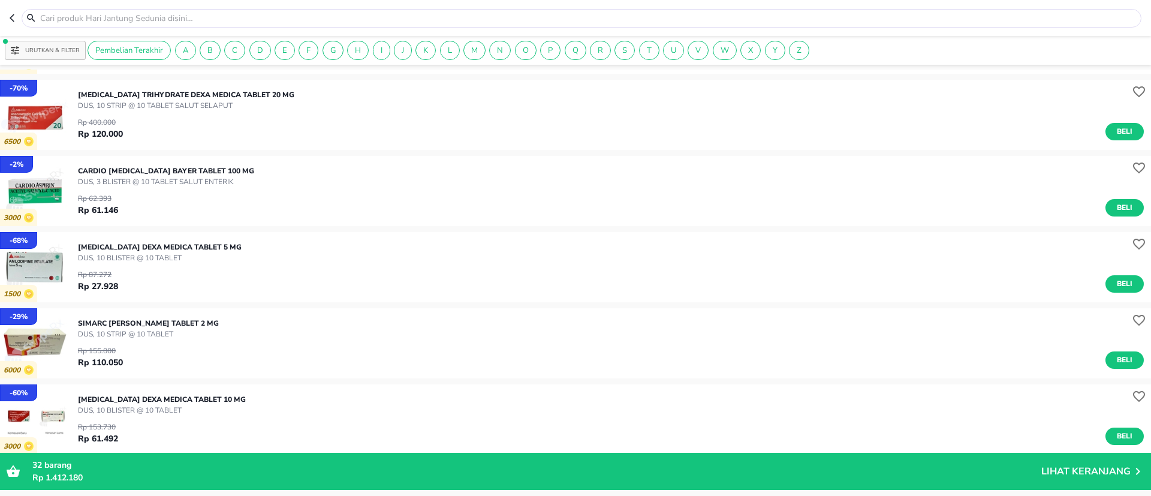
drag, startPoint x: 227, startPoint y: 320, endPoint x: 79, endPoint y: 322, distance: 147.5
click at [79, 322] on div "SIMARC Pratapa Nirmala TABLET 2 MG DUS, 10 STRIP @ 10 TABLET Rp 155.000 Rp 110.…" at bounding box center [614, 343] width 1073 height 63
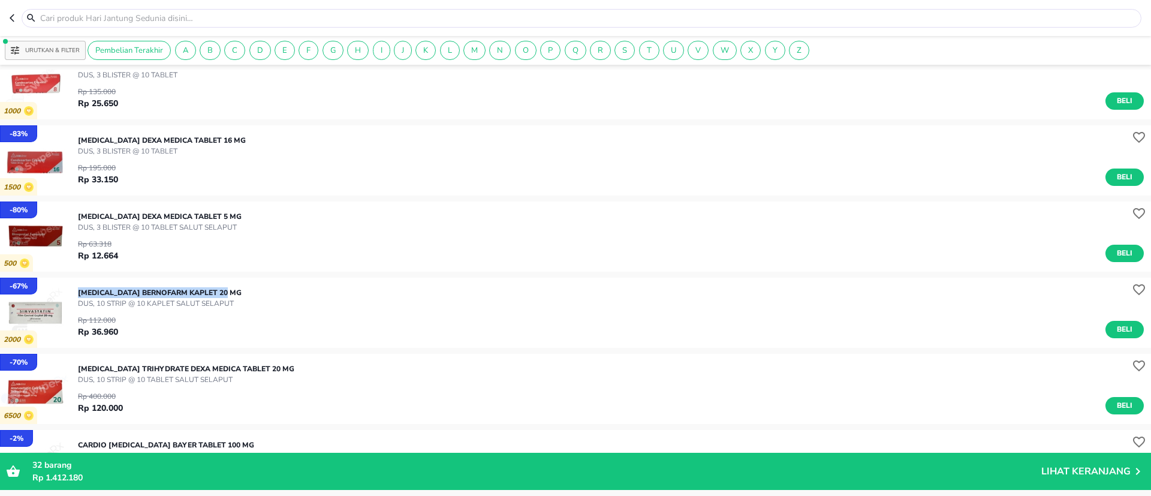
scroll to position [0, 0]
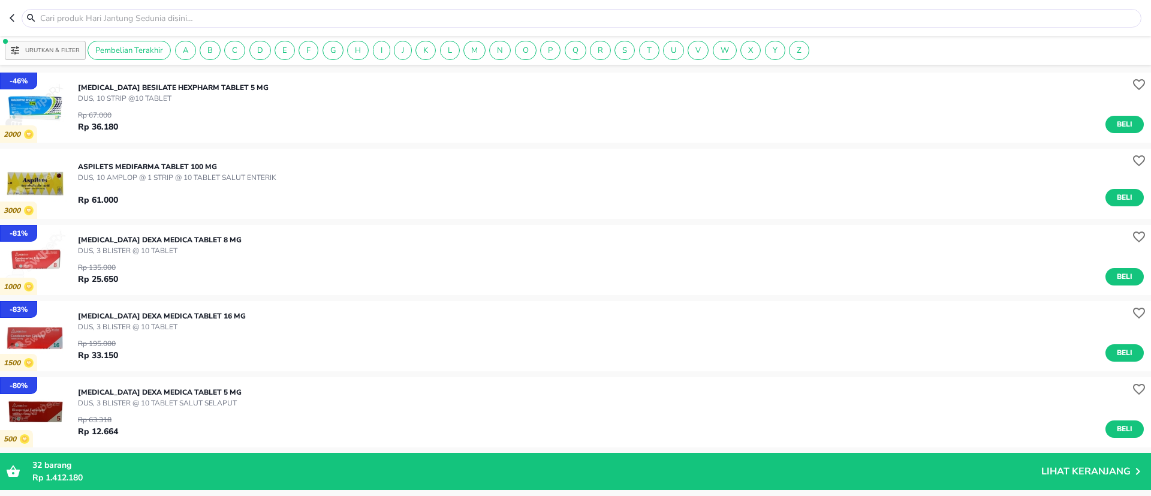
drag, startPoint x: 279, startPoint y: 393, endPoint x: 74, endPoint y: 393, distance: 205.1
click at [74, 393] on div "- 80 % 500 BISOPROLOL FUMARATE Dexa Medica TABLET 5 MG DUS, 3 BLISTER @ 10 TABL…" at bounding box center [575, 412] width 1151 height 70
click at [167, 22] on input "text" at bounding box center [589, 18] width 1100 height 13
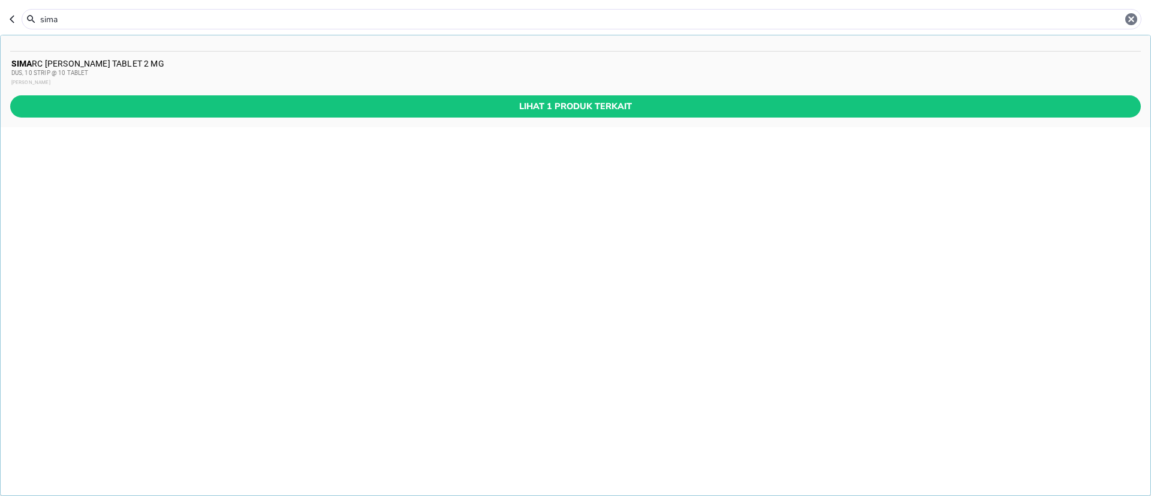
type input "sima"
click at [141, 62] on div "SIMA RC Pratapa Nirmala TABLET 2 MG DUS, 10 STRIP @ 10 TABLET PRATAPA NIRMALA" at bounding box center [575, 73] width 1129 height 29
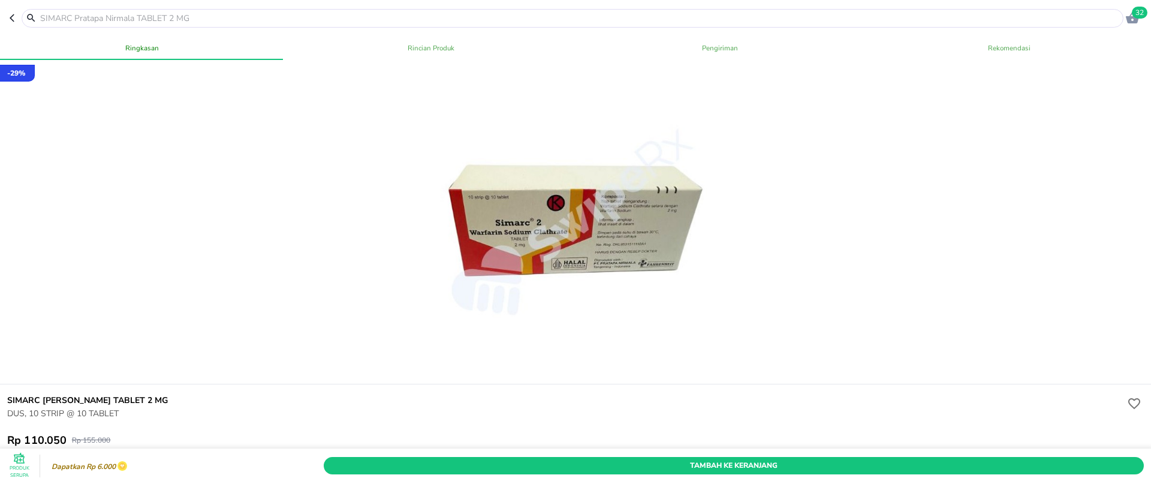
click at [16, 20] on icon "button" at bounding box center [15, 18] width 10 height 10
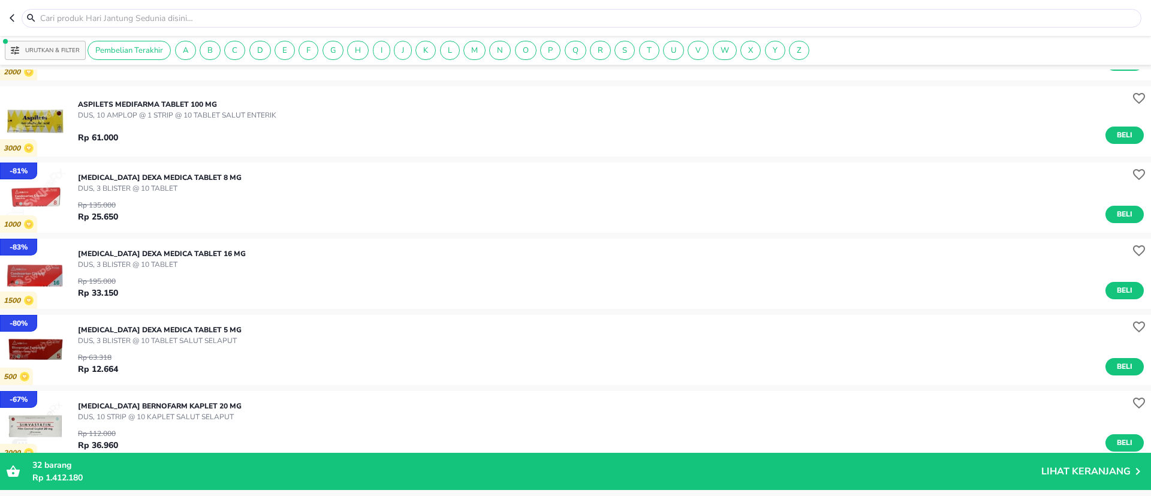
scroll to position [90, 0]
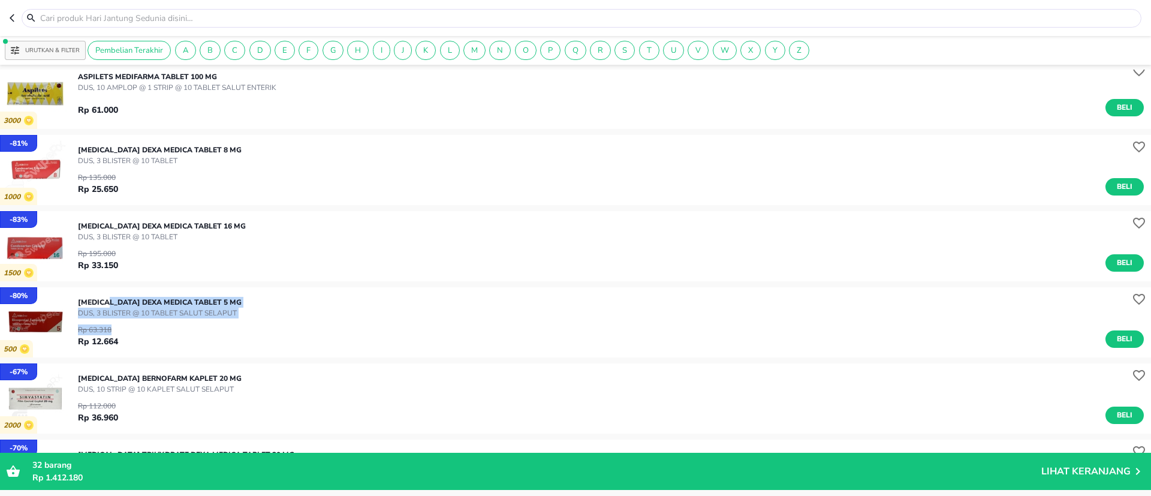
drag, startPoint x: 287, startPoint y: 303, endPoint x: 134, endPoint y: 292, distance: 153.3
click at [127, 293] on div "BISOPROLOL FUMARATE Dexa Medica TABLET 5 MG DUS, 3 BLISTER @ 10 TABLET SALUT SE…" at bounding box center [614, 322] width 1073 height 63
click at [224, 278] on div "- 83 % 1500 CANDESARTAN CILEXETIL Dexa Medica TABLET 16 MG DUS, 3 BLISTER @ 10 …" at bounding box center [575, 246] width 1151 height 70
drag, startPoint x: 269, startPoint y: 300, endPoint x: 77, endPoint y: 290, distance: 192.8
click at [77, 290] on div "- 80 % 500 BISOPROLOL FUMARATE Dexa Medica TABLET 5 MG DUS, 3 BLISTER @ 10 TABL…" at bounding box center [575, 322] width 1151 height 70
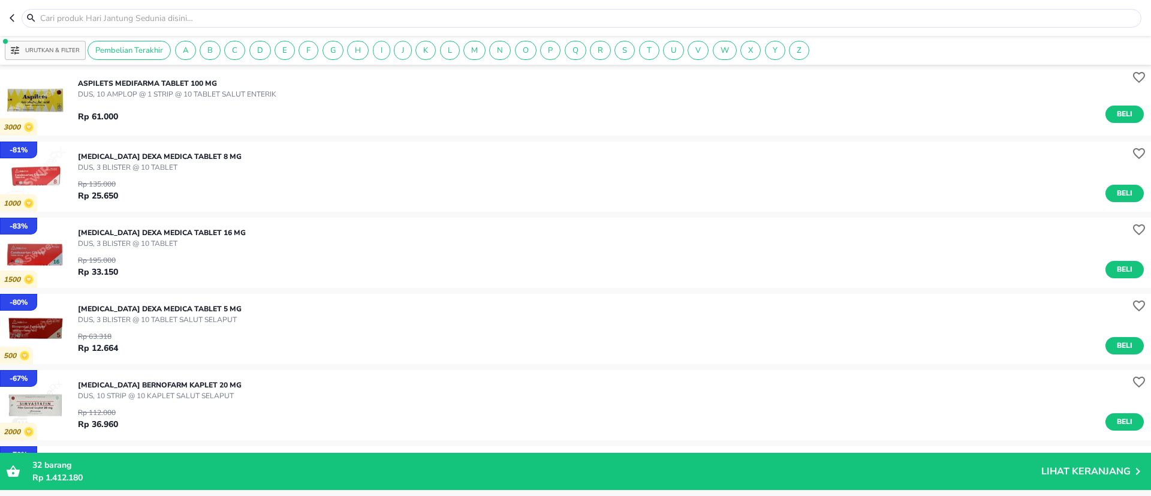
scroll to position [180, 0]
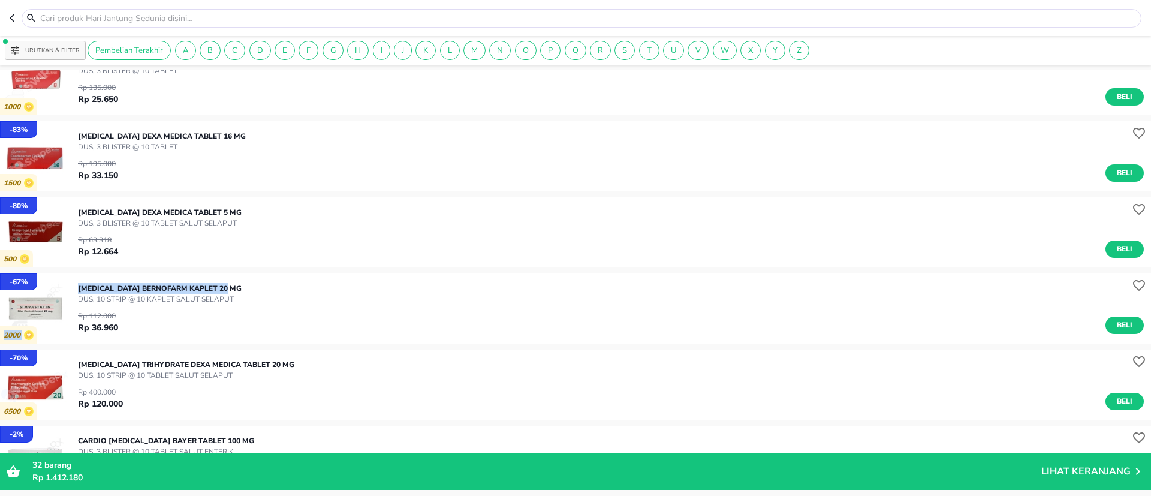
drag, startPoint x: 235, startPoint y: 291, endPoint x: 75, endPoint y: 281, distance: 160.4
click at [75, 281] on div "- 67 % 2000 SIMVASTATIN Bernofarm KAPLET 20 MG DUS, 10 STRIP @ 10 KAPLET SALUT …" at bounding box center [575, 308] width 1151 height 70
click at [148, 284] on p "SIMVASTATIN Bernofarm KAPLET 20 MG" at bounding box center [160, 288] width 164 height 11
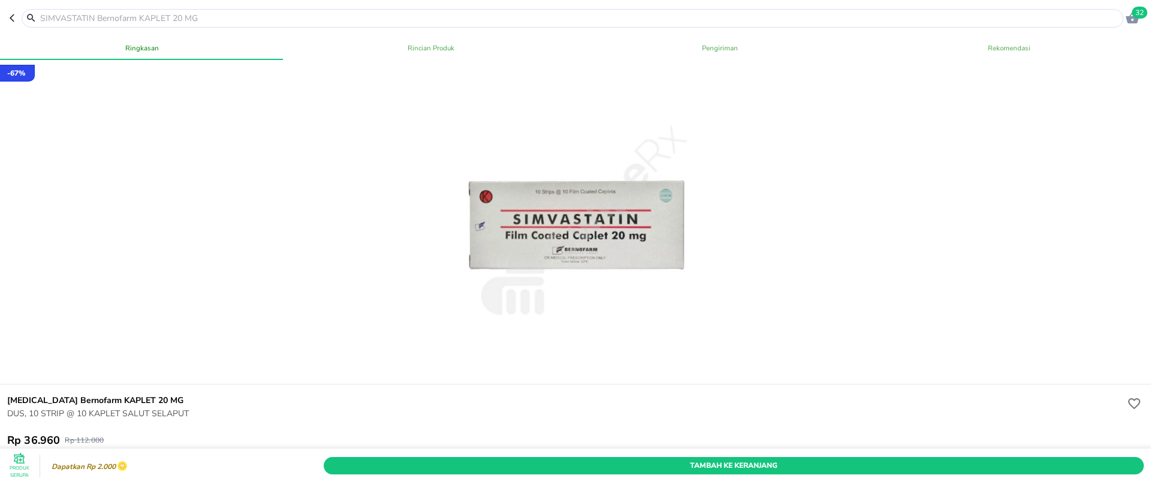
click at [91, 396] on h6 "SIMVASTATIN Bernofarm KAPLET 20 MG" at bounding box center [566, 400] width 1118 height 13
click at [19, 15] on icon "button" at bounding box center [15, 18] width 10 height 10
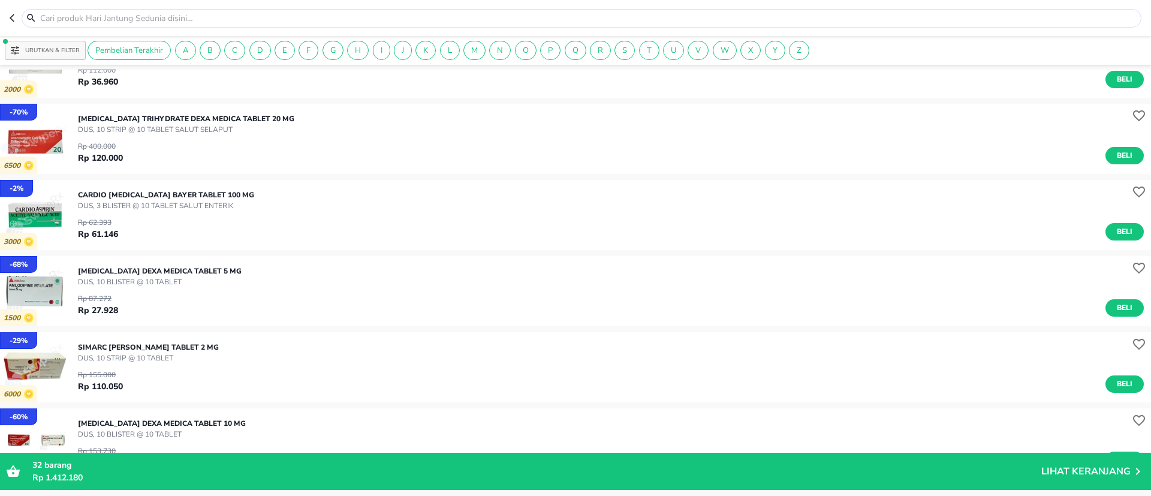
scroll to position [450, 0]
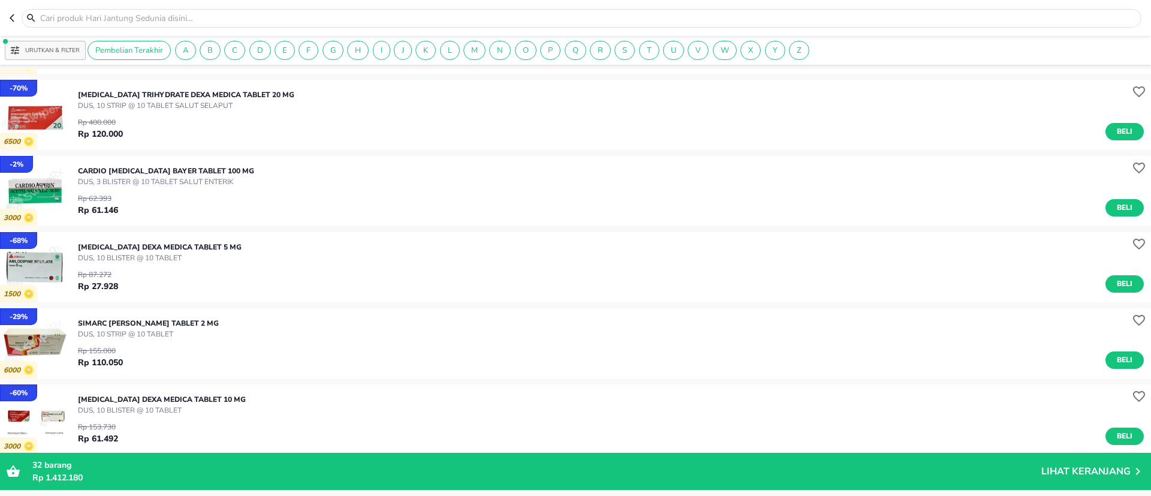
drag, startPoint x: 225, startPoint y: 321, endPoint x: 78, endPoint y: 320, distance: 146.9
click at [78, 320] on p "SIMARC Pratapa Nirmala TABLET 2 MG" at bounding box center [148, 323] width 141 height 11
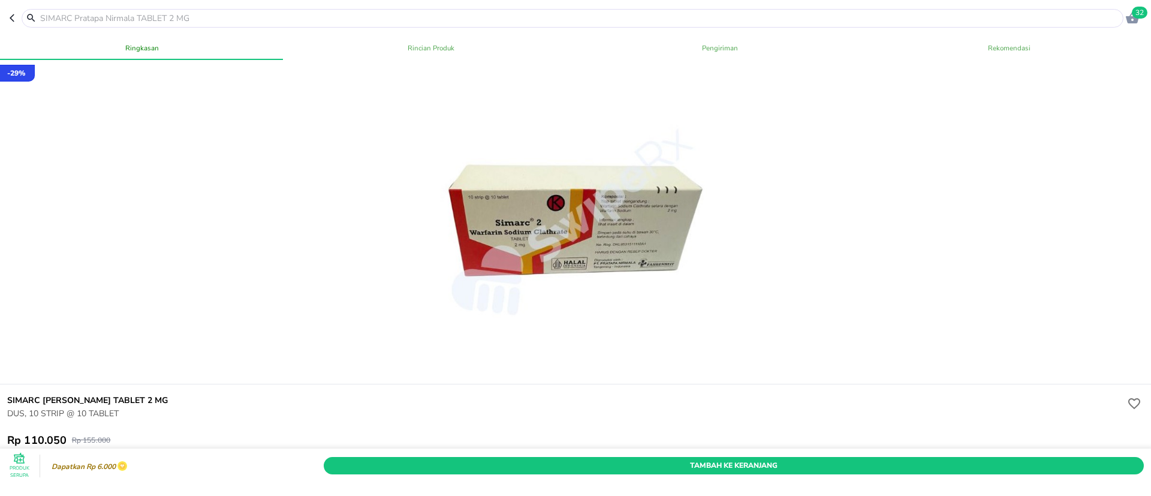
click at [84, 396] on h6 "SIMARC Pratapa Nirmala TABLET 2 MG" at bounding box center [566, 400] width 1118 height 13
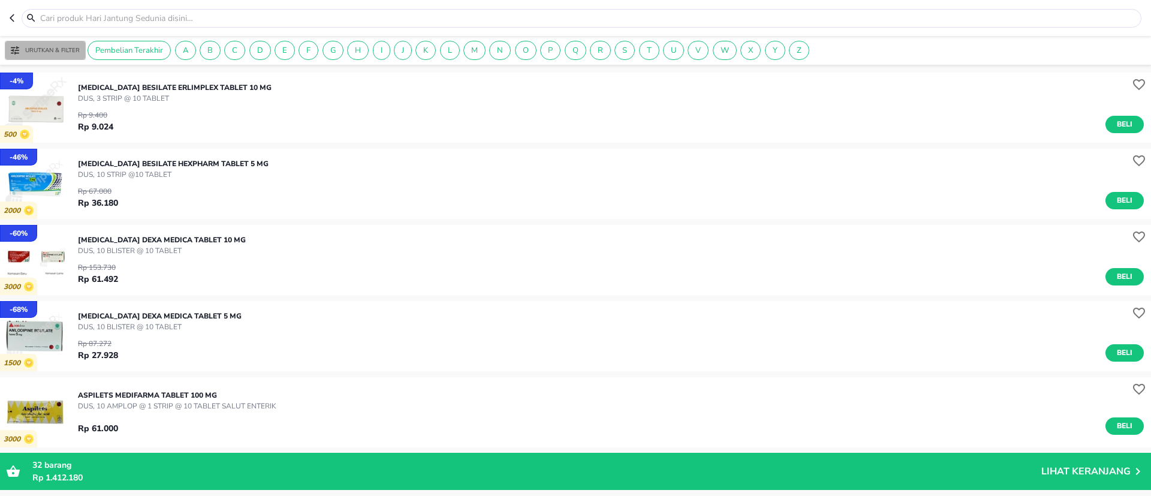
click at [68, 46] on p "Urutkan & Filter" at bounding box center [52, 50] width 55 height 9
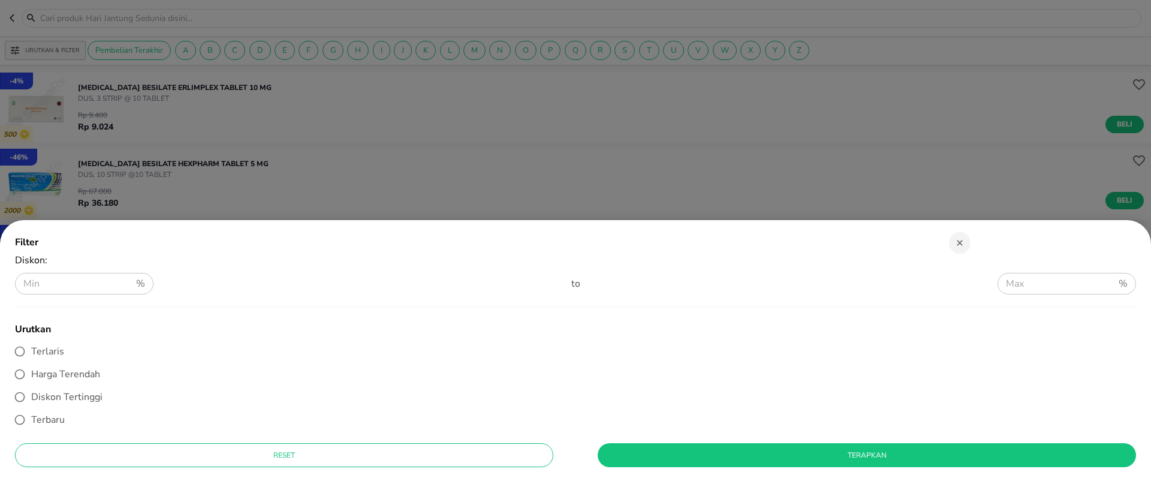
click at [57, 393] on span "Diskon Tertinggi" at bounding box center [66, 396] width 71 height 13
click at [31, 393] on input "Diskon Tertinggi" at bounding box center [19, 397] width 23 height 23
radio input "true"
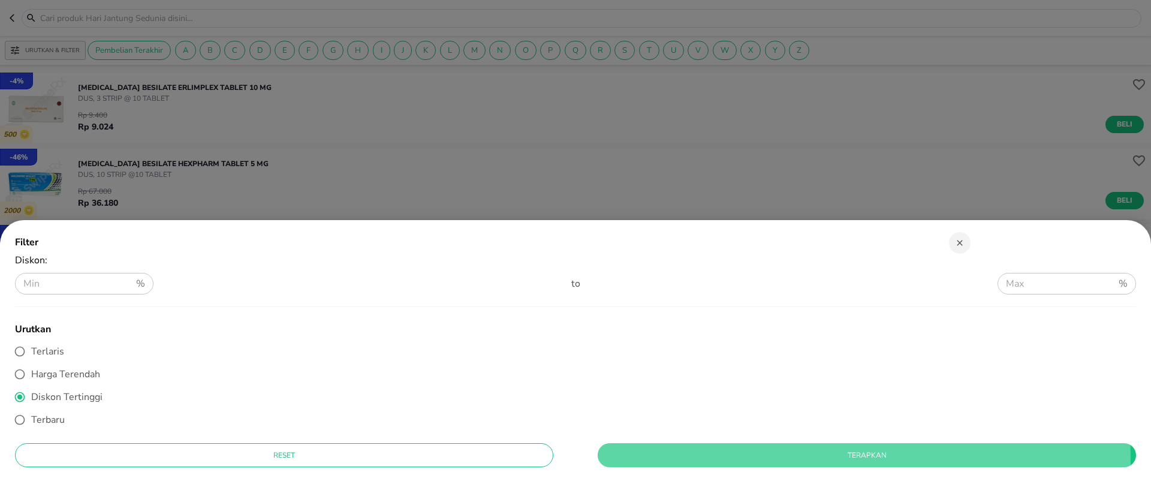
click at [622, 460] on span "Terapkan" at bounding box center [866, 455] width 519 height 13
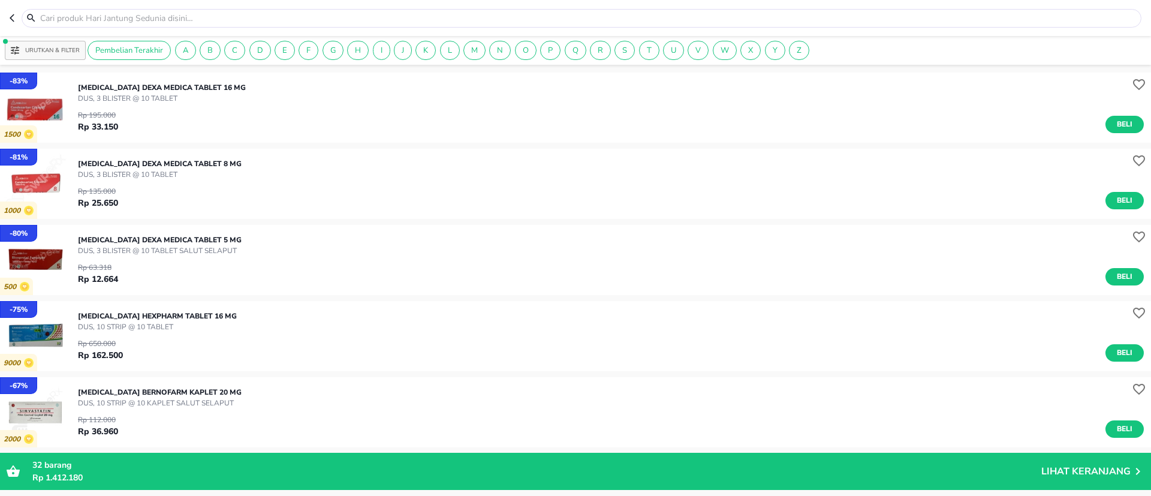
click at [78, 46] on p "Urutkan & Filter" at bounding box center [52, 50] width 55 height 9
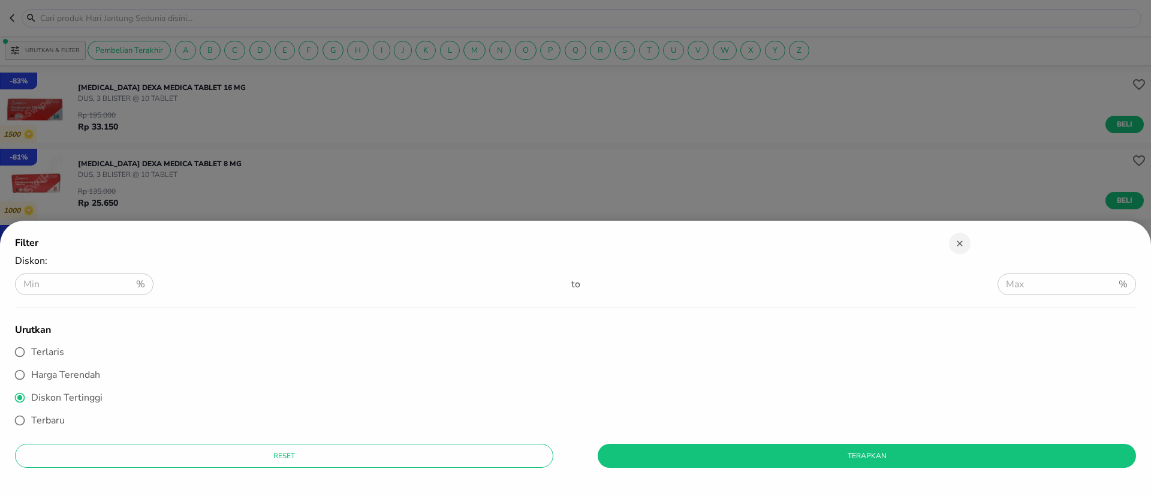
click at [62, 352] on span "Terlaris" at bounding box center [47, 351] width 33 height 13
click at [31, 352] on input "Terlaris" at bounding box center [19, 352] width 23 height 23
radio input "true"
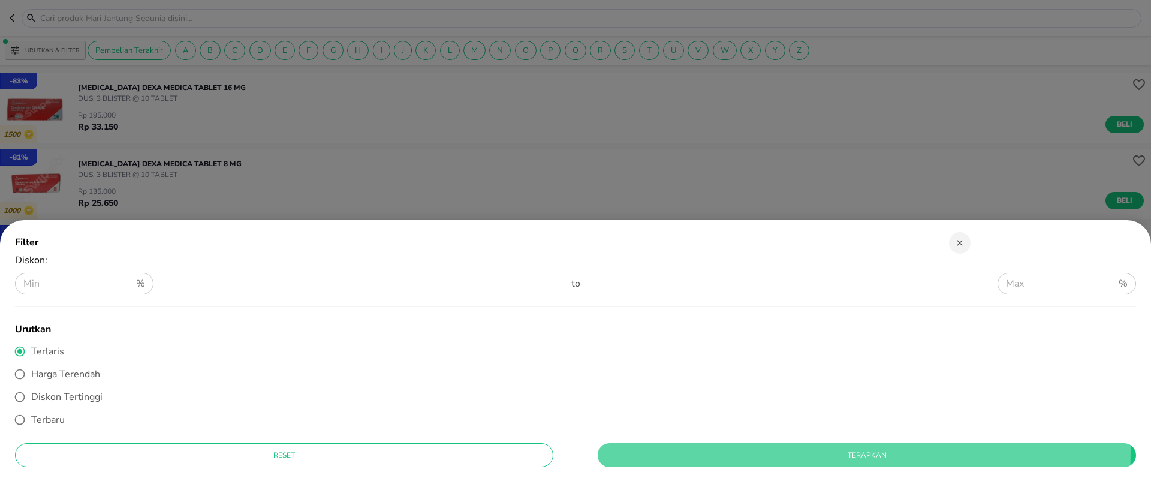
click at [623, 448] on button "Terapkan" at bounding box center [867, 455] width 539 height 24
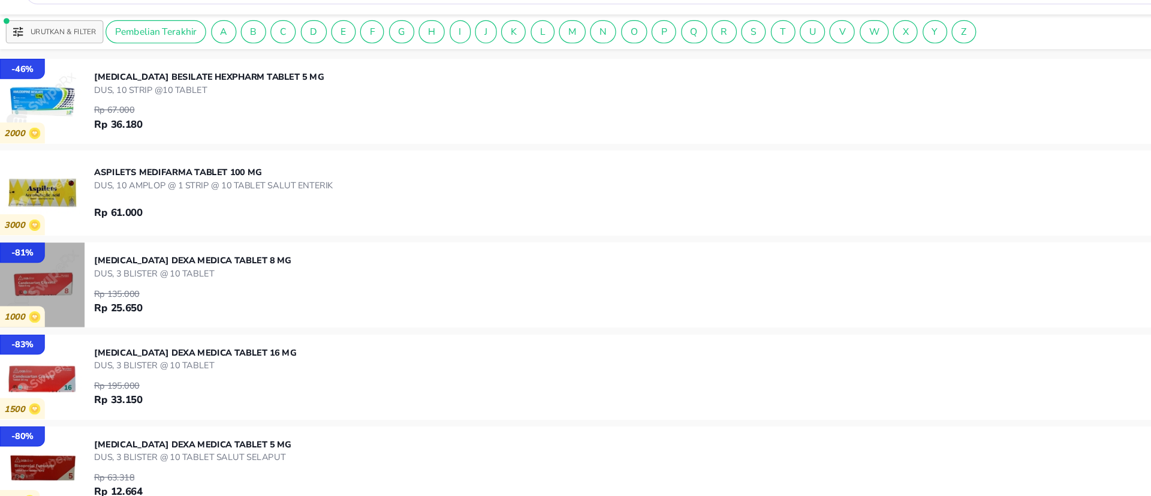
drag, startPoint x: 37, startPoint y: 123, endPoint x: 75, endPoint y: 346, distance: 226.4
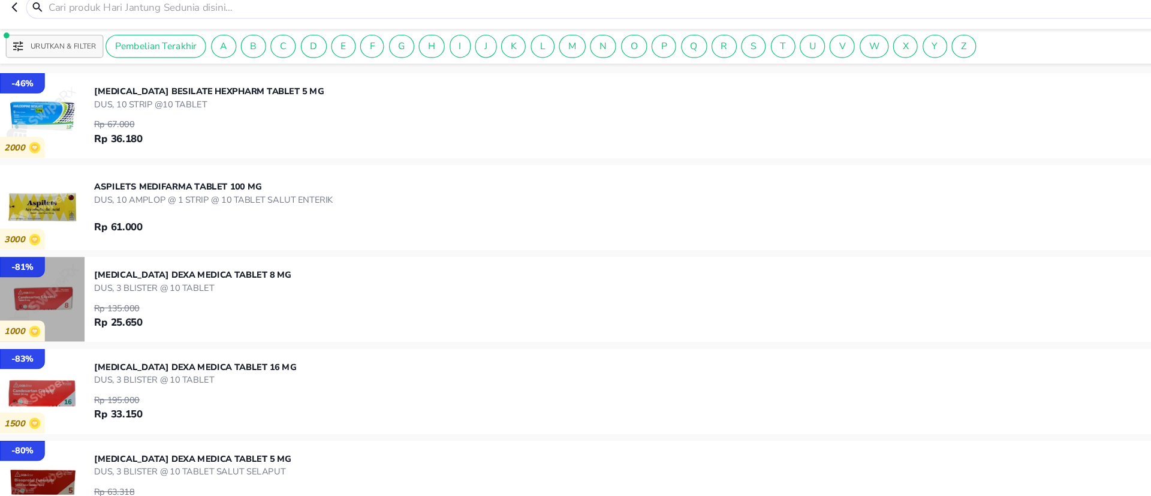
click at [75, 323] on div "- 83 % 1500 CANDESARTAN CILEXETIL Dexa Medica TABLET 16 MG DUS, 3 BLISTER @ 10 …" at bounding box center [575, 336] width 1151 height 70
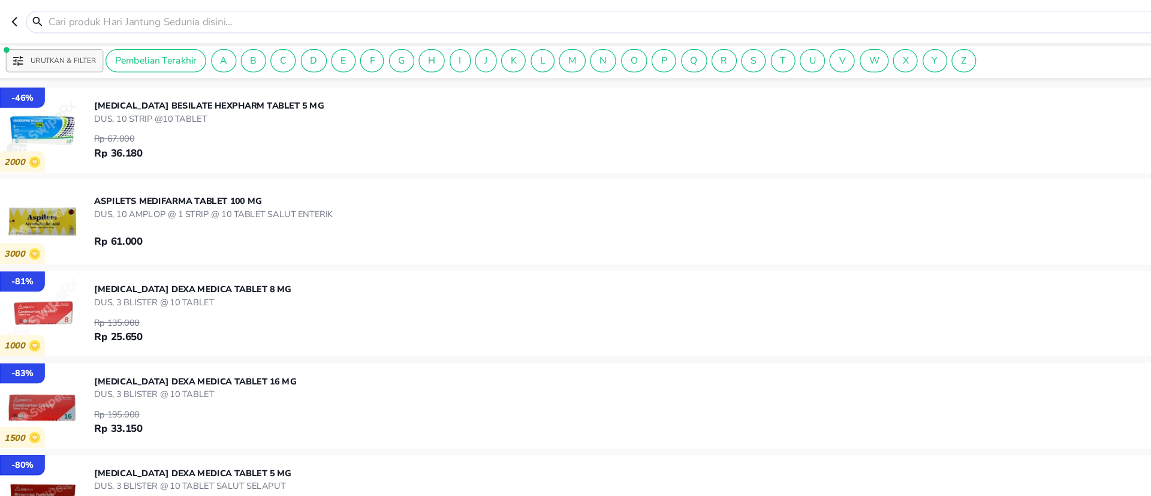
drag, startPoint x: 75, startPoint y: 346, endPoint x: 75, endPoint y: 322, distance: 24.0
click at [75, 322] on div "- 83 % 1500 CANDESARTAN CILEXETIL Dexa Medica TABLET 16 MG DUS, 3 BLISTER @ 10 …" at bounding box center [575, 336] width 1151 height 70
click at [45, 54] on p "Urutkan & Filter" at bounding box center [52, 50] width 55 height 9
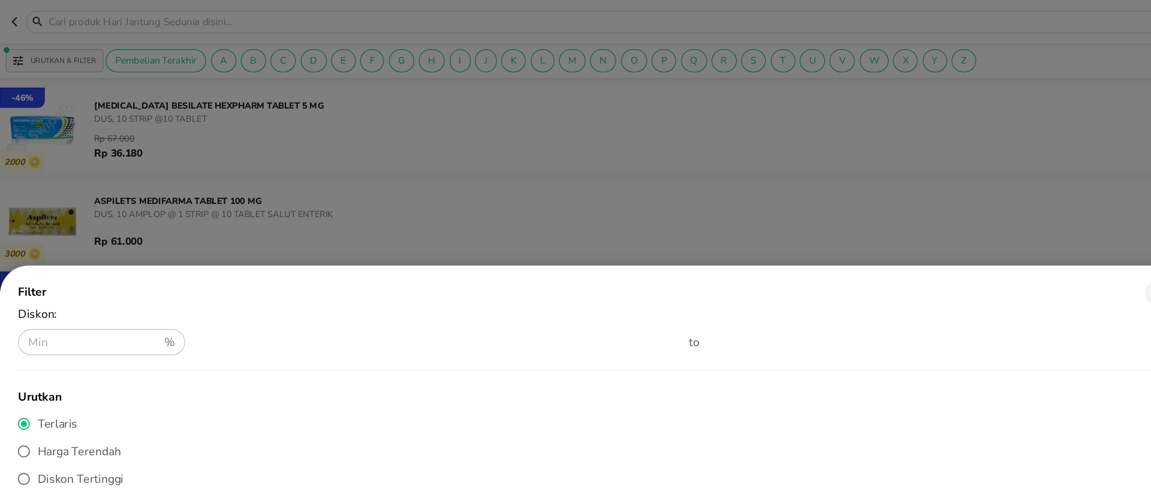
drag, startPoint x: 94, startPoint y: 157, endPoint x: 95, endPoint y: 70, distance: 87.0
click at [94, 70] on div at bounding box center [575, 248] width 1151 height 496
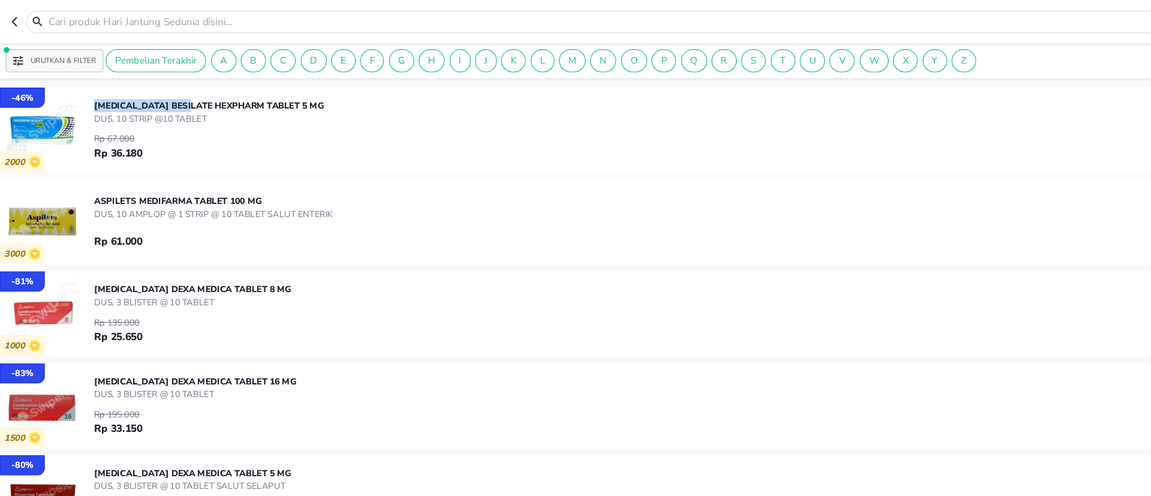
drag, startPoint x: 79, startPoint y: 86, endPoint x: 158, endPoint y: 84, distance: 79.2
click at [158, 84] on p "AMLODIPINE BESILATE Hexpharm TABLET 5 MG" at bounding box center [173, 87] width 191 height 11
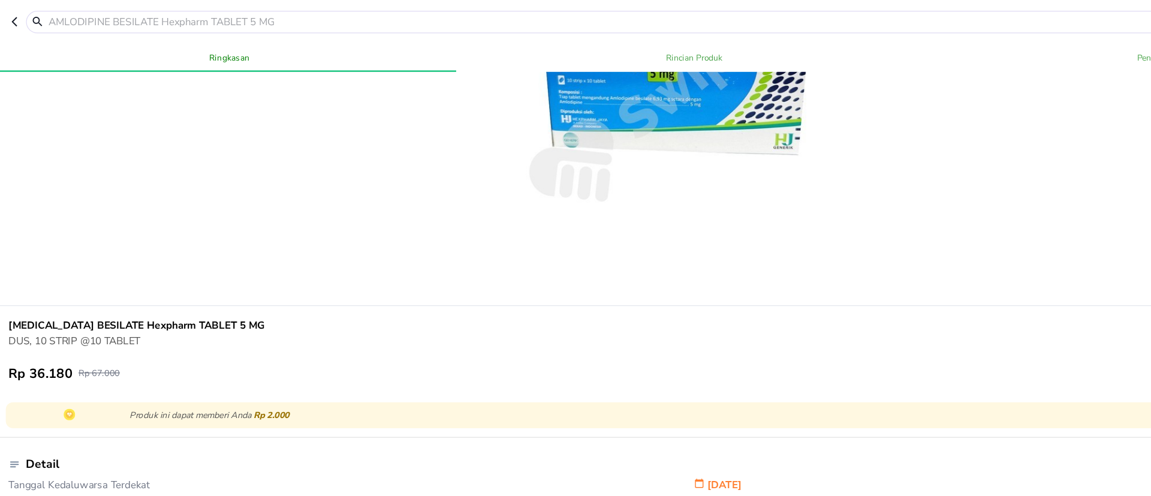
scroll to position [224, 0]
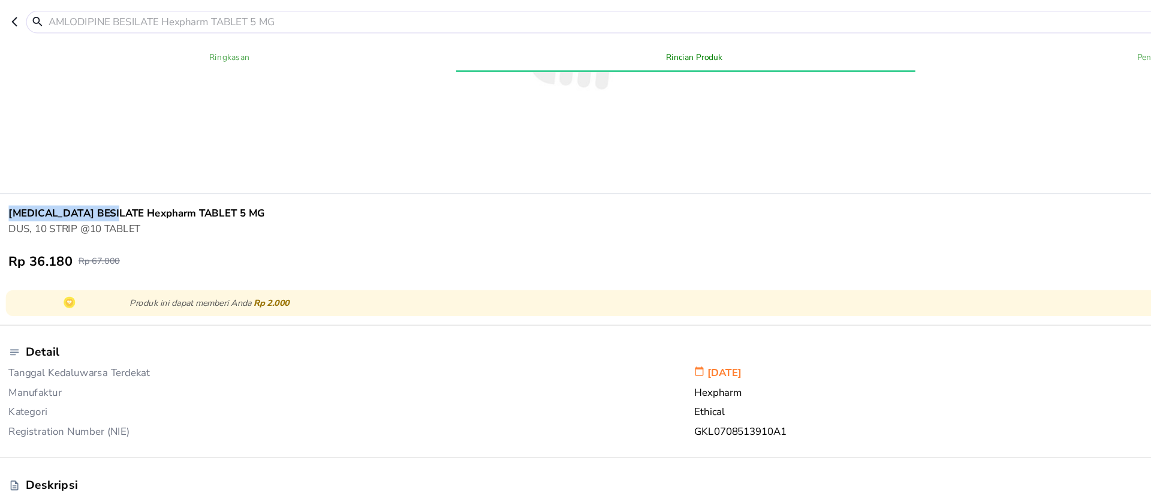
drag, startPoint x: 8, startPoint y: 173, endPoint x: 98, endPoint y: 174, distance: 90.6
click at [98, 174] on h6 "AMLODIPINE BESILATE Hexpharm TABLET 5 MG" at bounding box center [566, 176] width 1118 height 13
copy h6 "AMLODIPINE BESILATE"
click at [14, 18] on icon "button" at bounding box center [15, 18] width 10 height 10
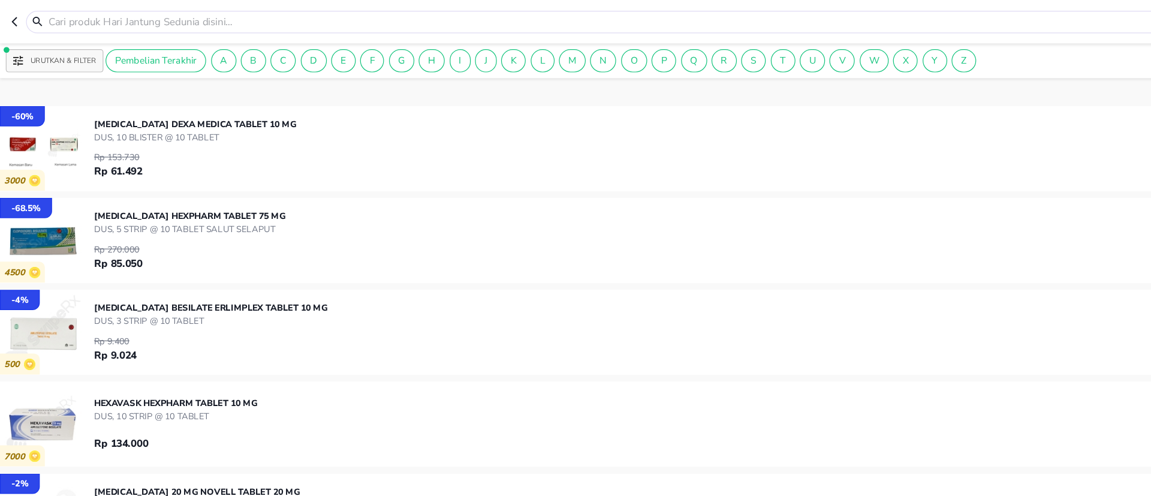
scroll to position [1118, 0]
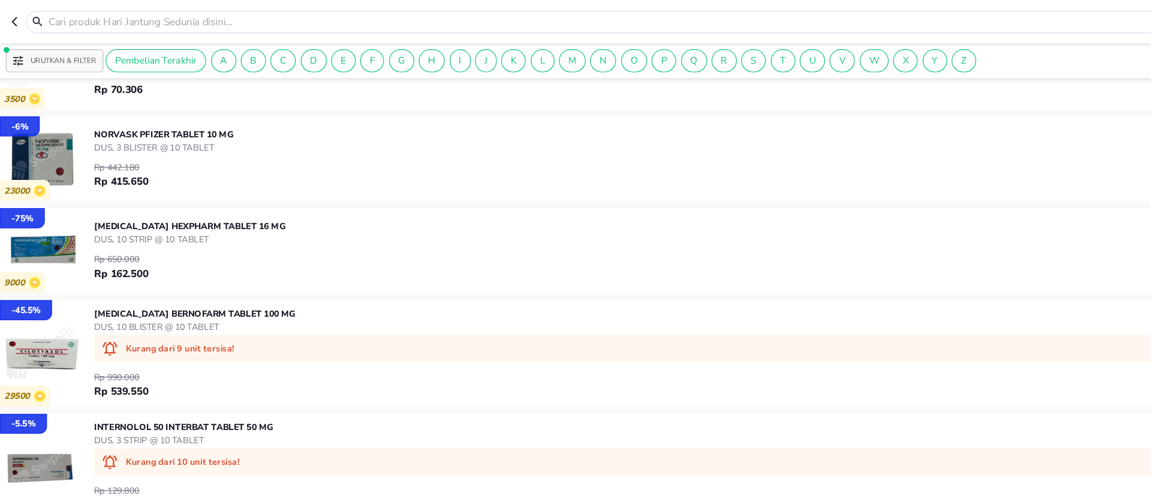
click at [137, 18] on input "text" at bounding box center [589, 18] width 1100 height 13
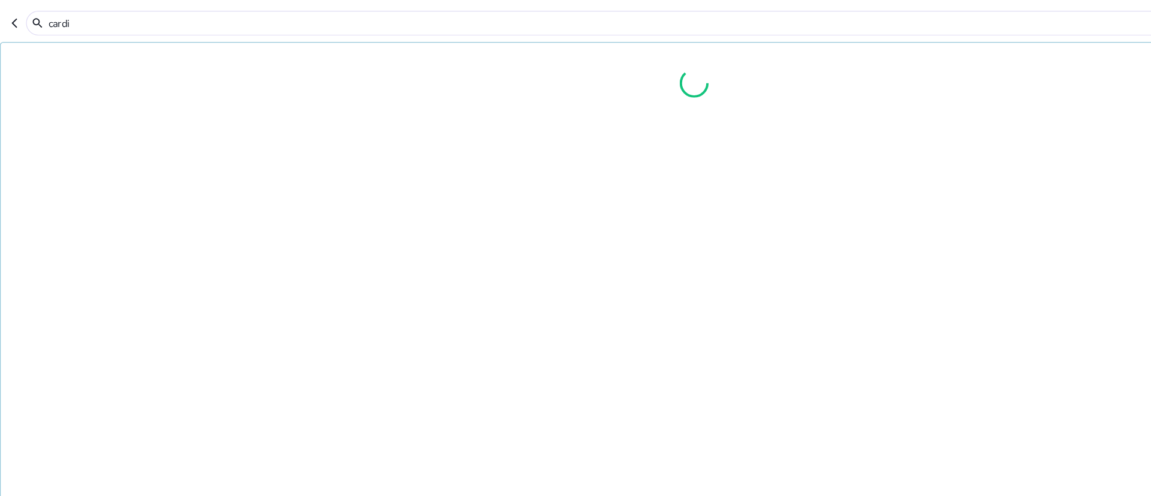
type input "cardi"
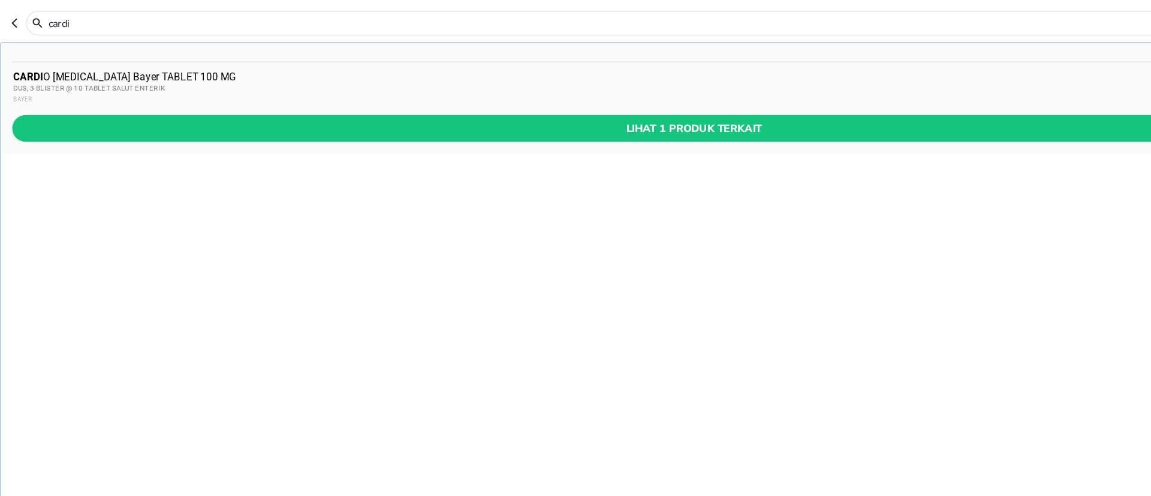
click at [38, 60] on div "CARDI O ASPIRIN Bayer TABLET 100 MG DUS, 3 BLISTER @ 10 TABLET SALUT ENTERIK BA…" at bounding box center [575, 73] width 1129 height 29
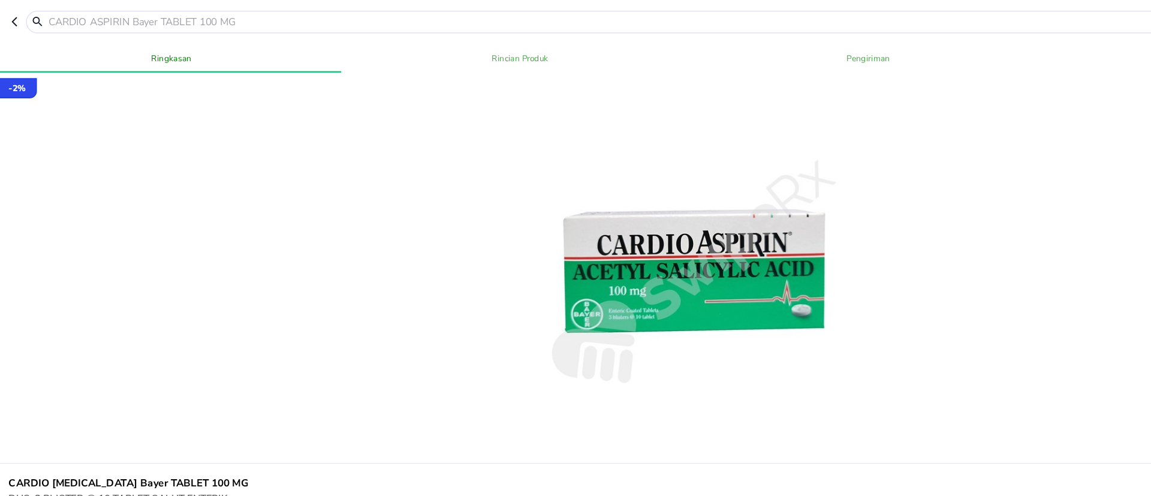
click at [19, 22] on button "button" at bounding box center [16, 18] width 12 height 19
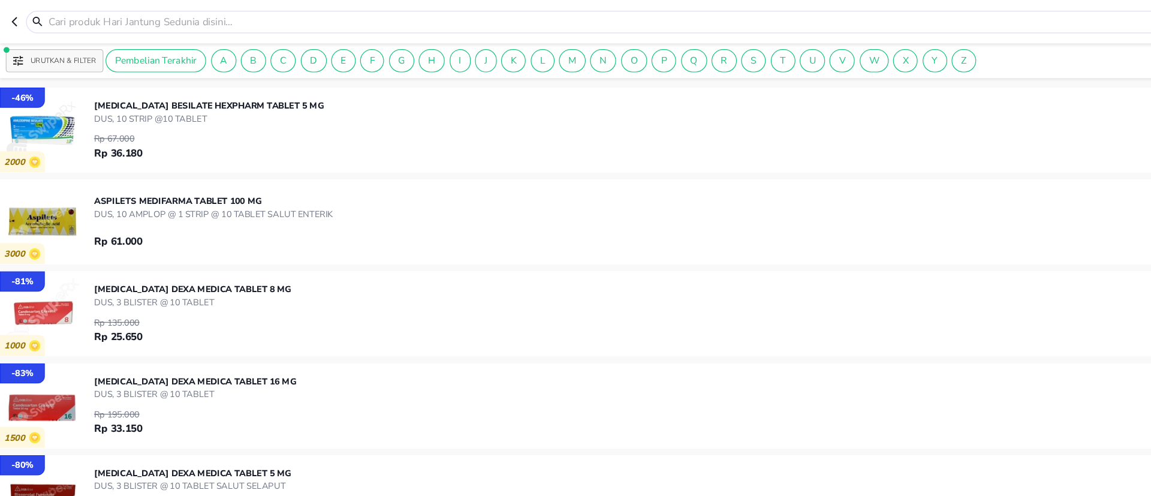
scroll to position [74, 0]
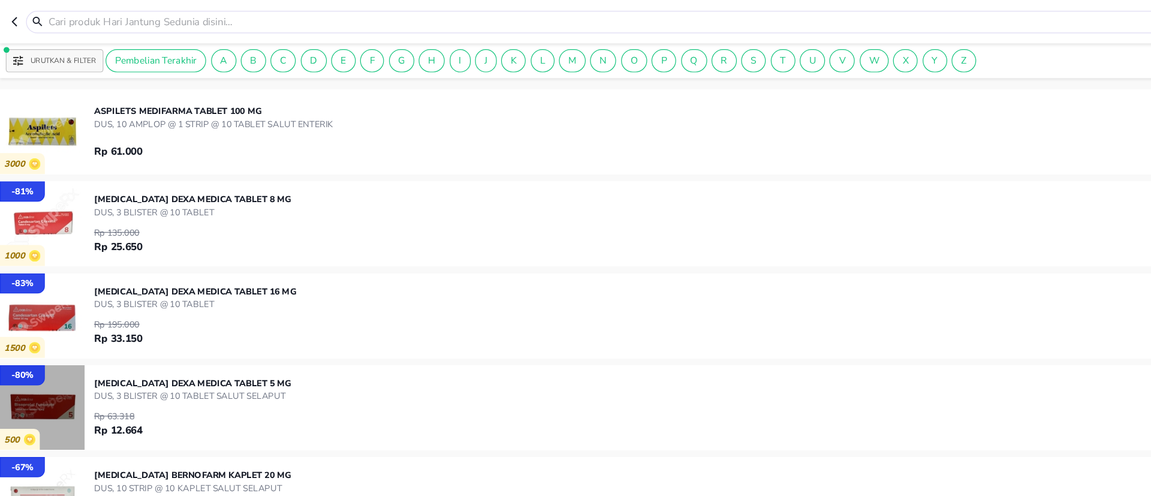
click at [48, 344] on img "button" at bounding box center [35, 338] width 70 height 70
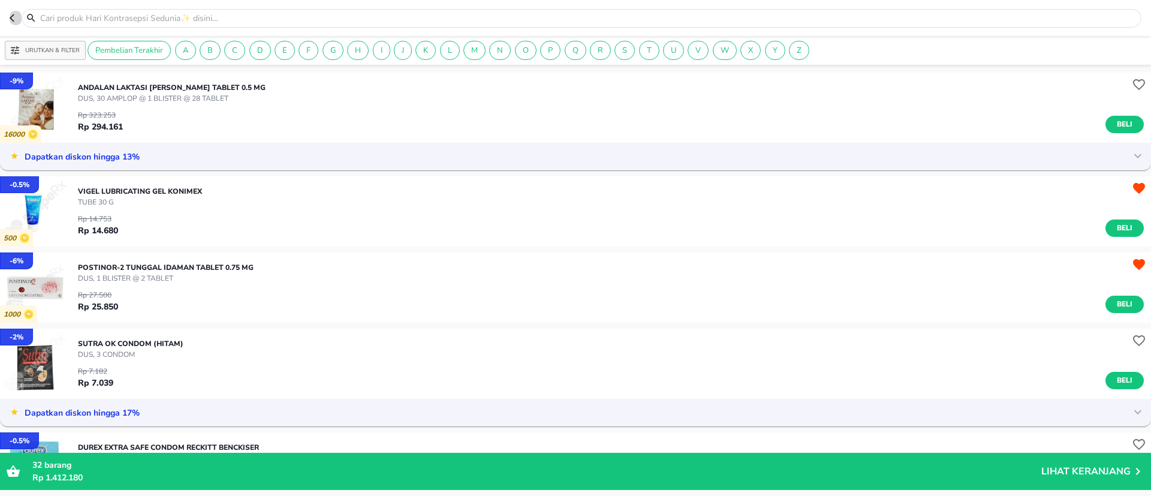
click at [16, 18] on icon "button" at bounding box center [15, 18] width 10 height 10
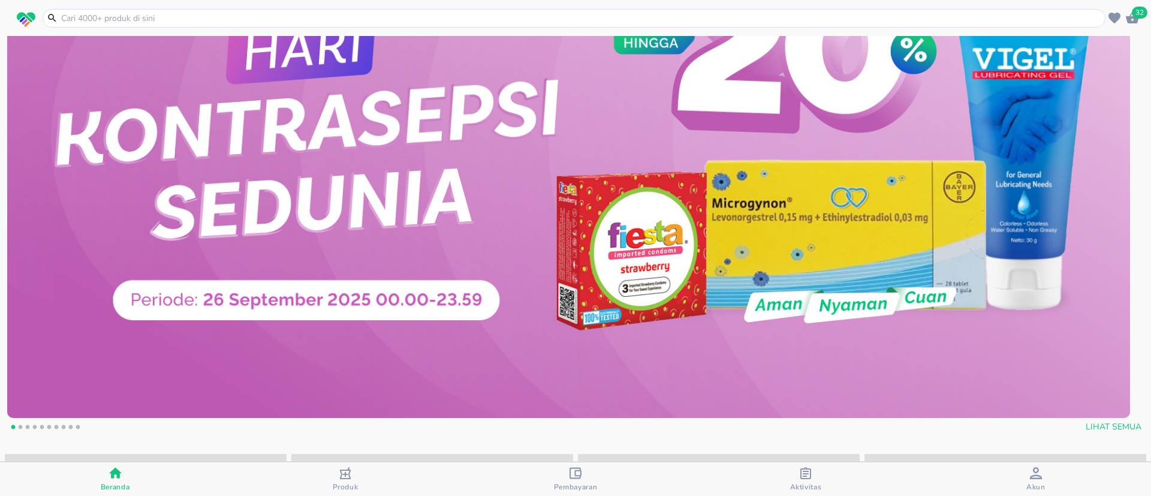
scroll to position [233, 0]
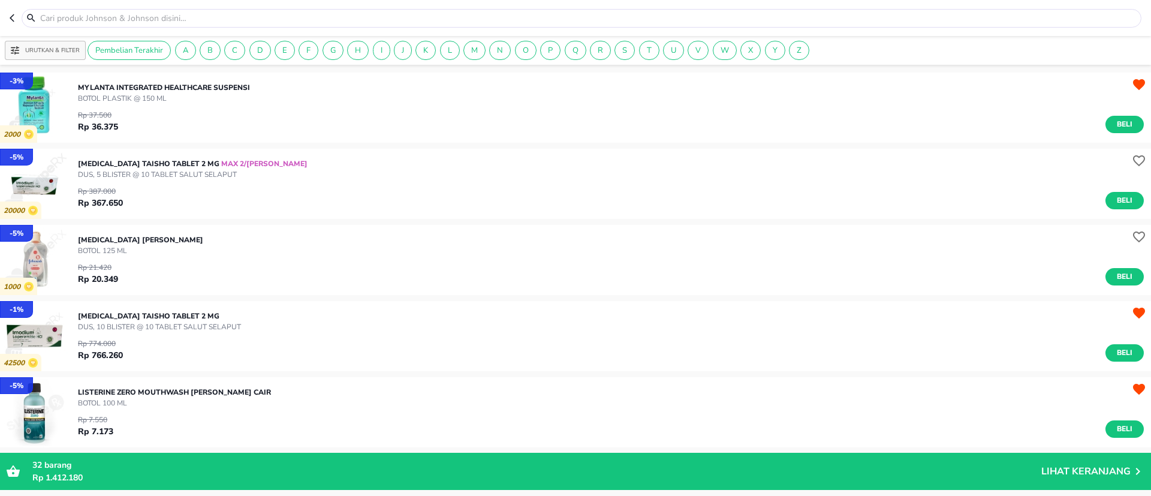
click at [61, 43] on button "Urutkan & Filter" at bounding box center [45, 50] width 81 height 19
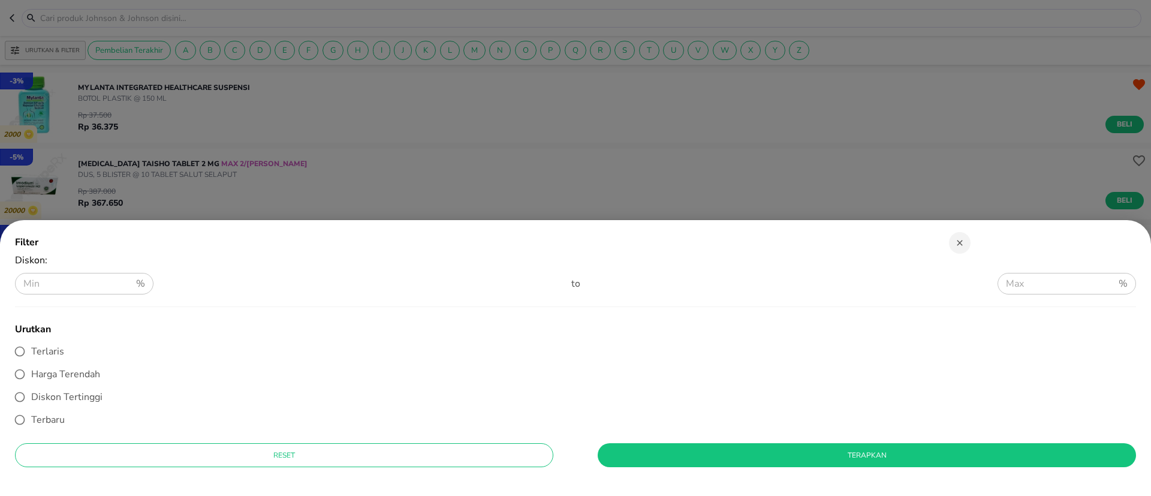
click at [74, 396] on span "Diskon Tertinggi" at bounding box center [66, 396] width 71 height 13
click at [31, 396] on input "Diskon Tertinggi" at bounding box center [19, 397] width 23 height 23
radio input "true"
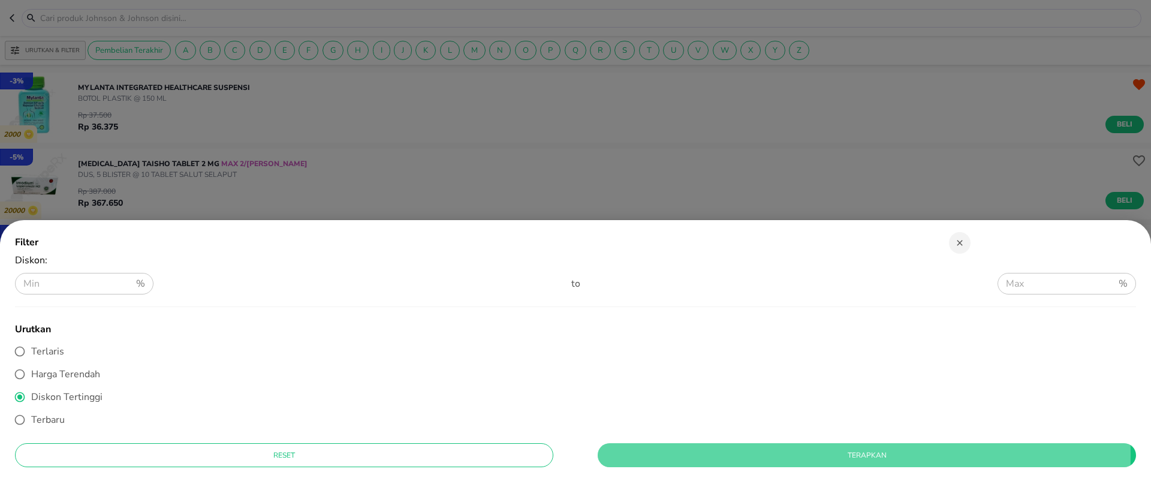
click at [615, 455] on span "Terapkan" at bounding box center [866, 455] width 519 height 13
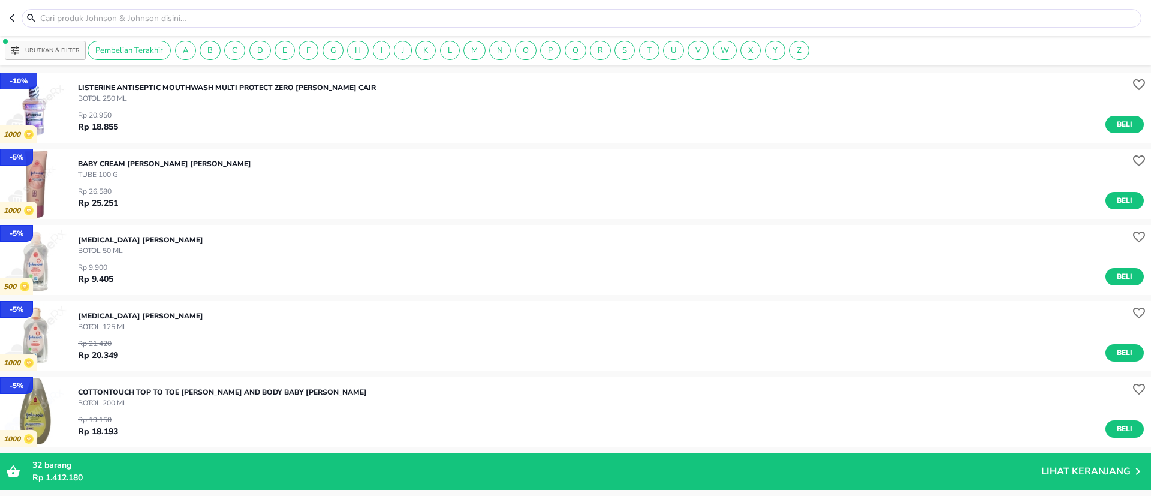
click at [61, 58] on button "Urutkan & Filter" at bounding box center [45, 50] width 81 height 19
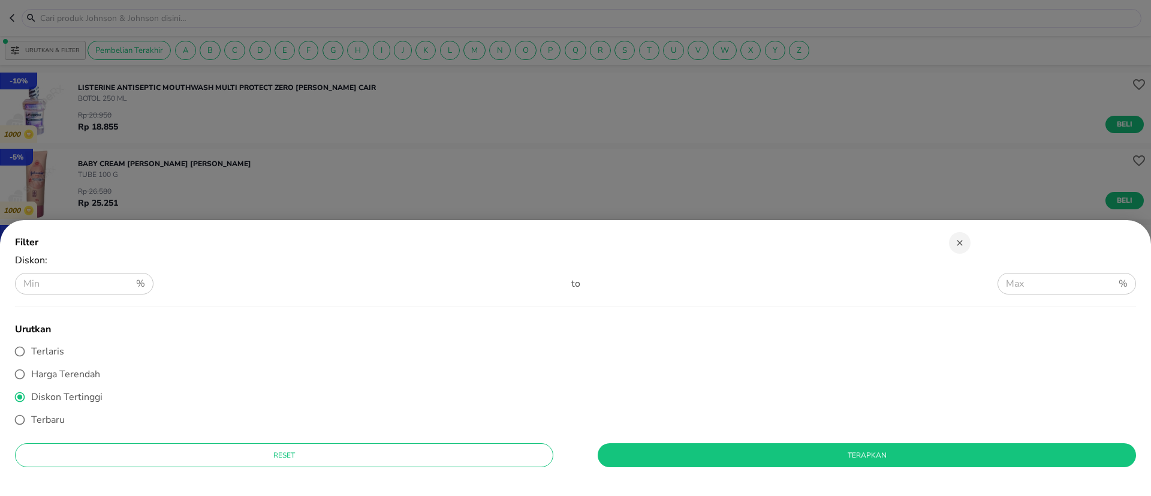
click at [44, 351] on span "Terlaris" at bounding box center [47, 351] width 33 height 13
click at [31, 351] on input "Terlaris" at bounding box center [19, 351] width 23 height 23
radio input "true"
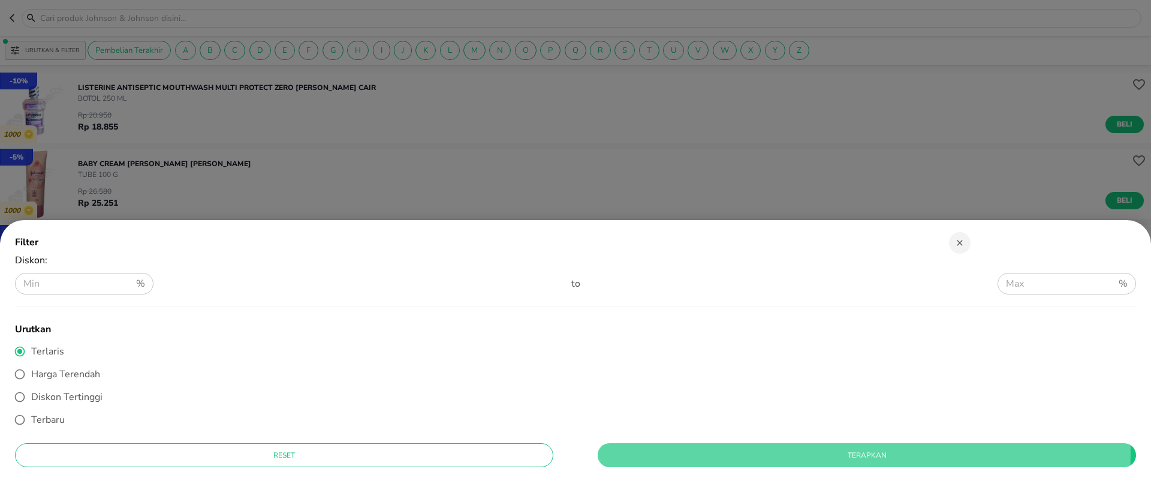
click at [607, 452] on span "Terapkan" at bounding box center [866, 455] width 519 height 13
